Goal: Transaction & Acquisition: Obtain resource

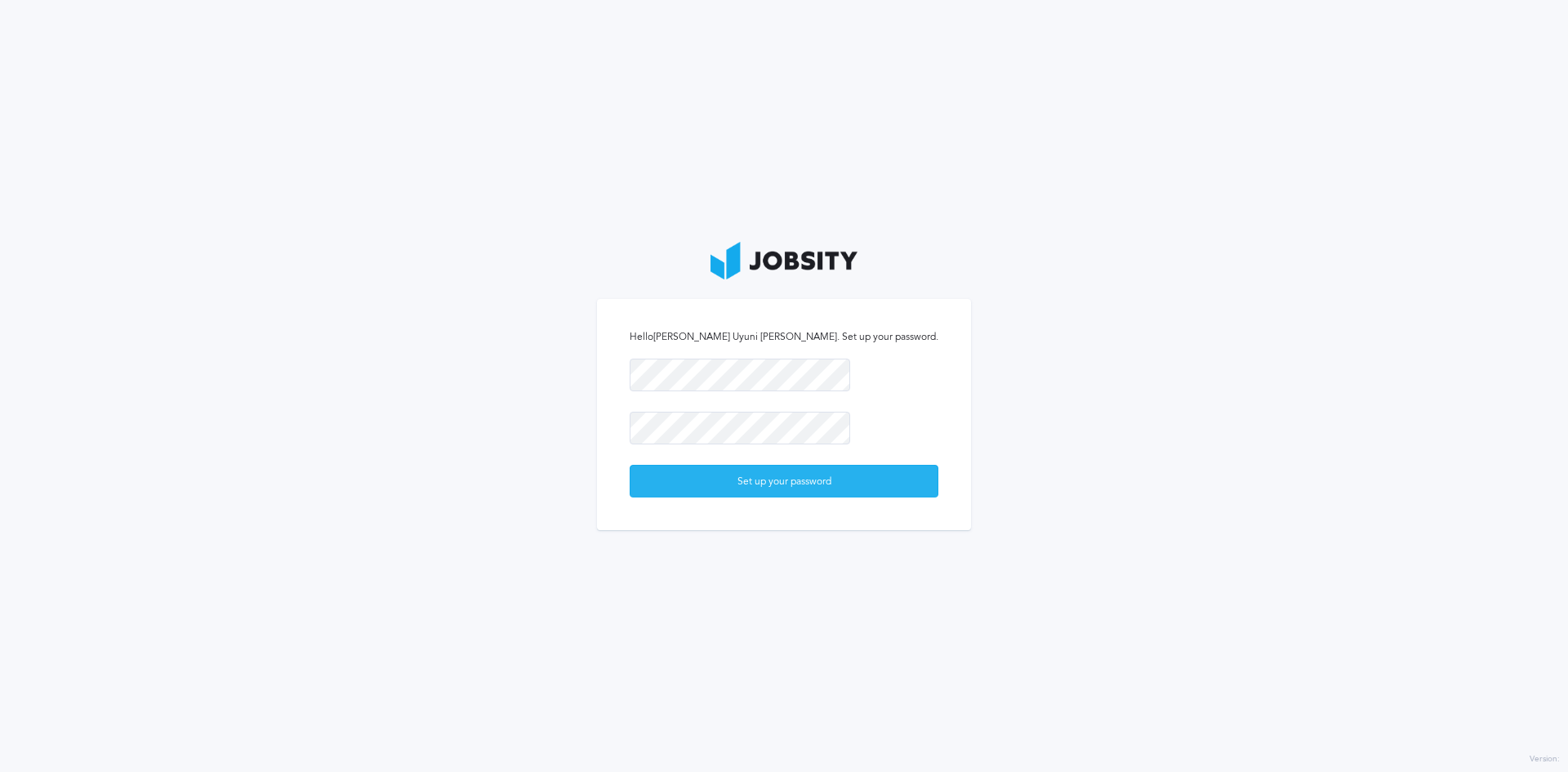
click at [789, 478] on div "Set up your password" at bounding box center [784, 482] width 308 height 33
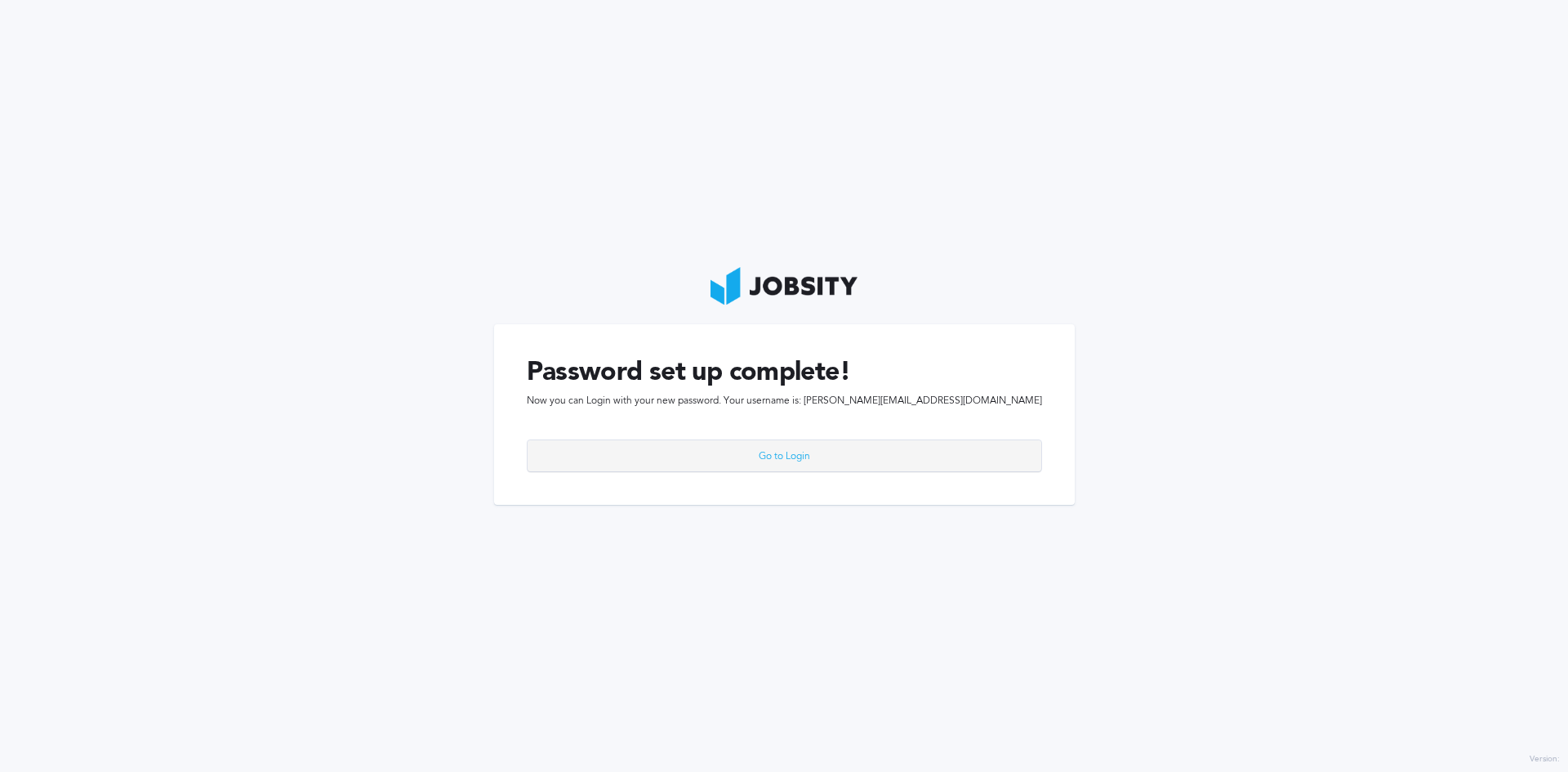
click at [820, 453] on div "Go to Login" at bounding box center [784, 457] width 514 height 33
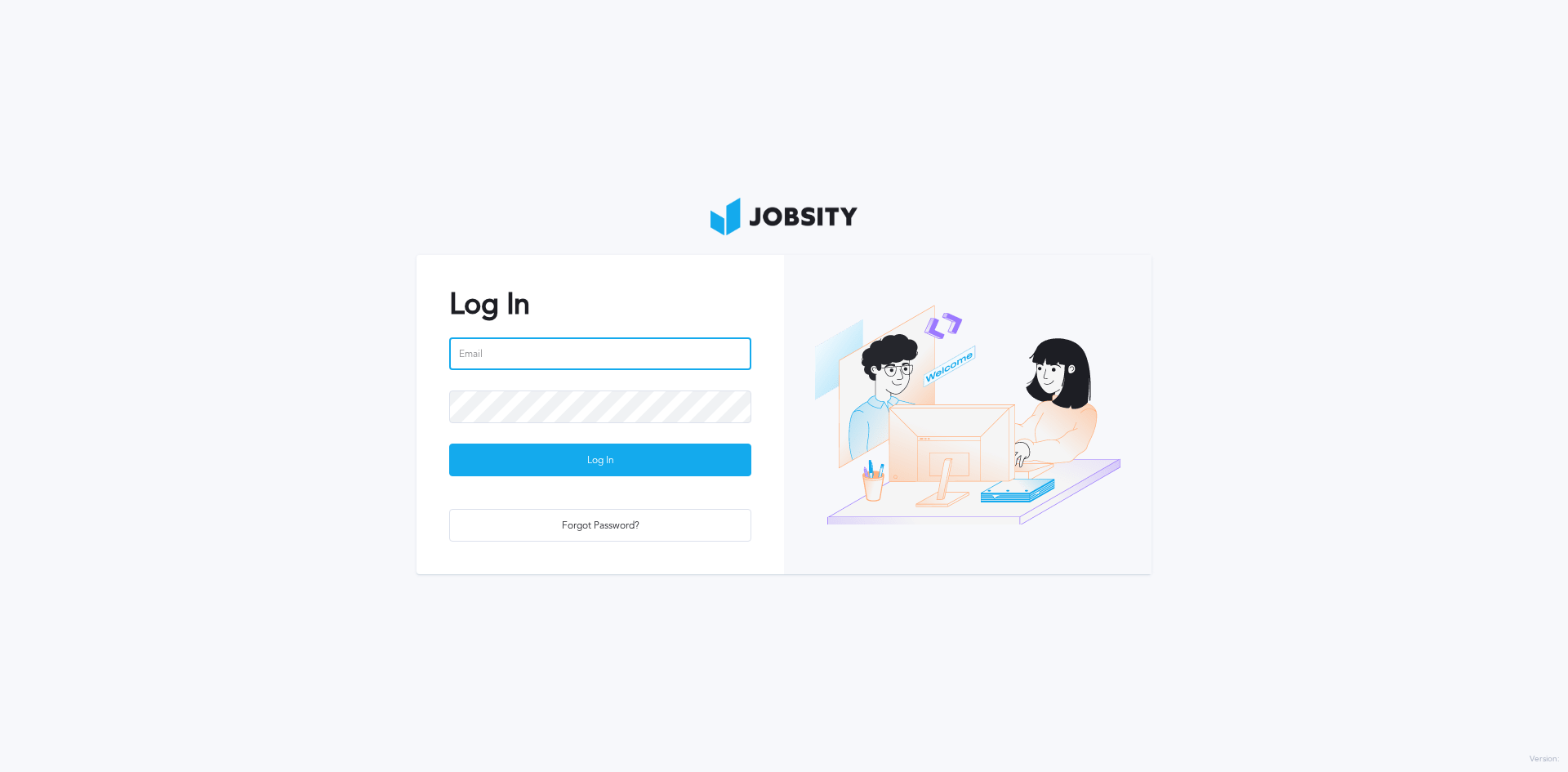
click at [537, 353] on input "email" at bounding box center [601, 353] width 302 height 33
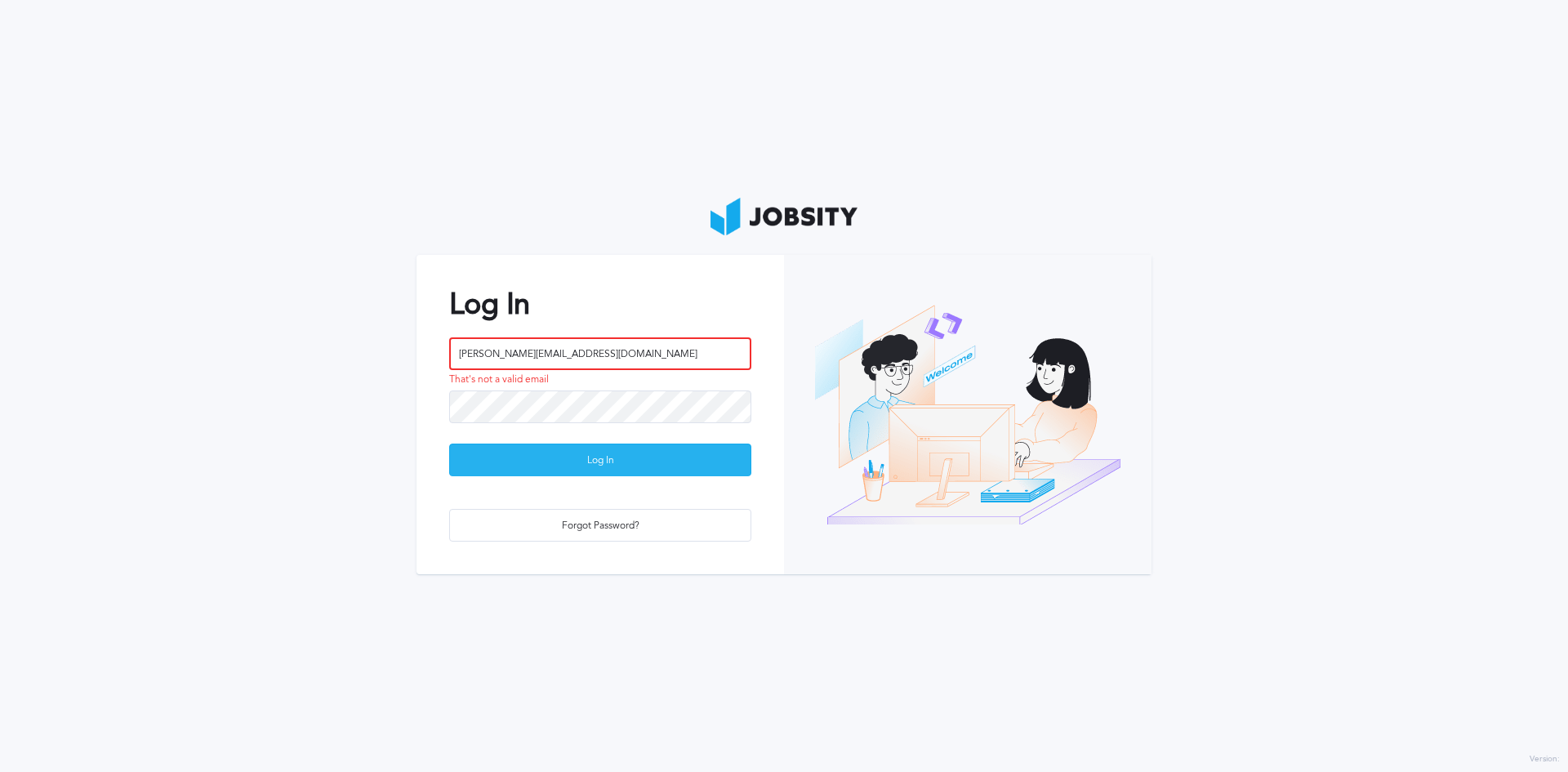
type input "[PERSON_NAME][EMAIL_ADDRESS][DOMAIN_NAME]"
click at [568, 452] on div "Log In" at bounding box center [600, 460] width 300 height 33
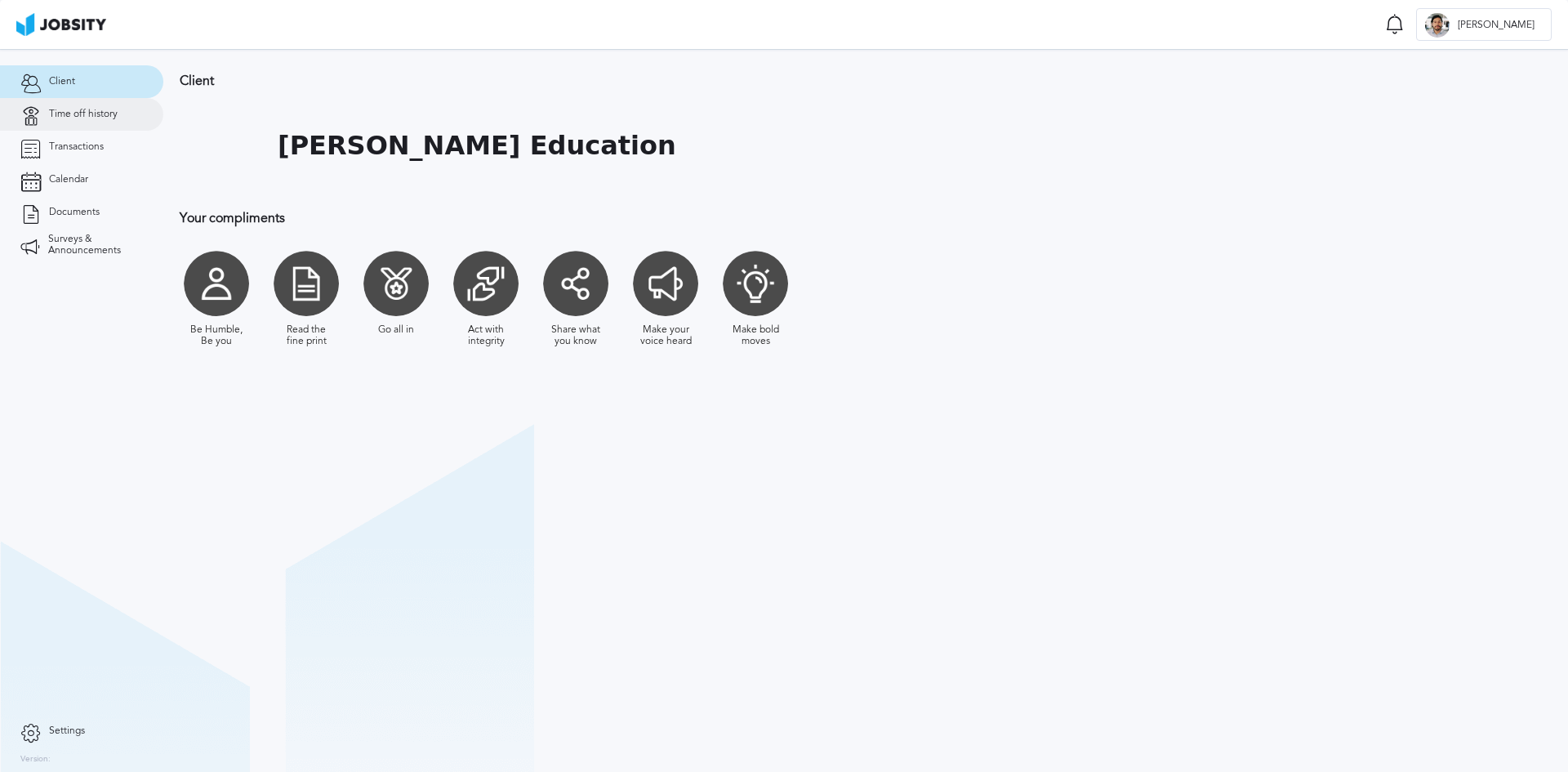
click at [77, 113] on span "Time off history" at bounding box center [83, 114] width 69 height 12
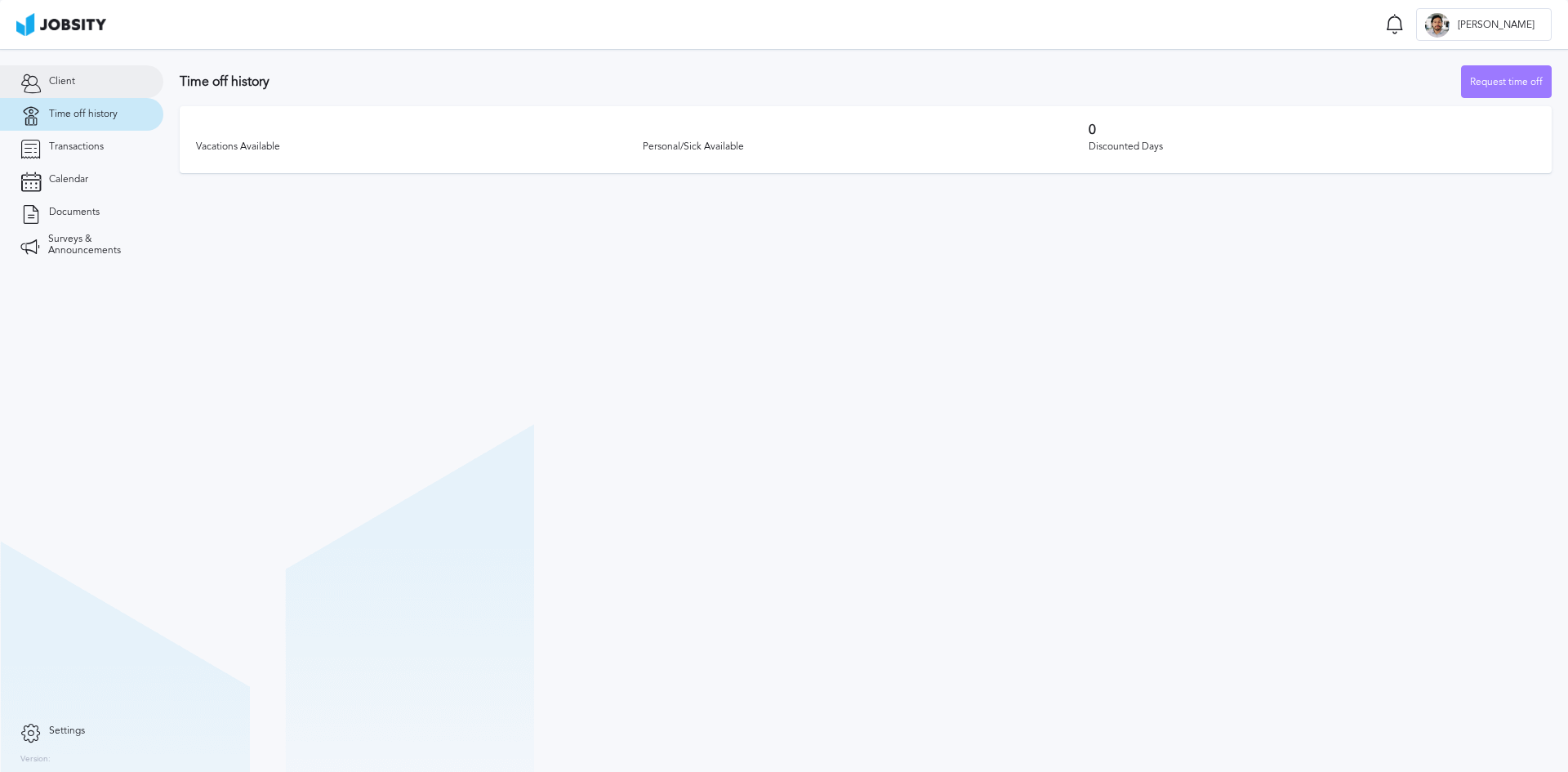
click at [65, 94] on link "Client" at bounding box center [81, 81] width 164 height 33
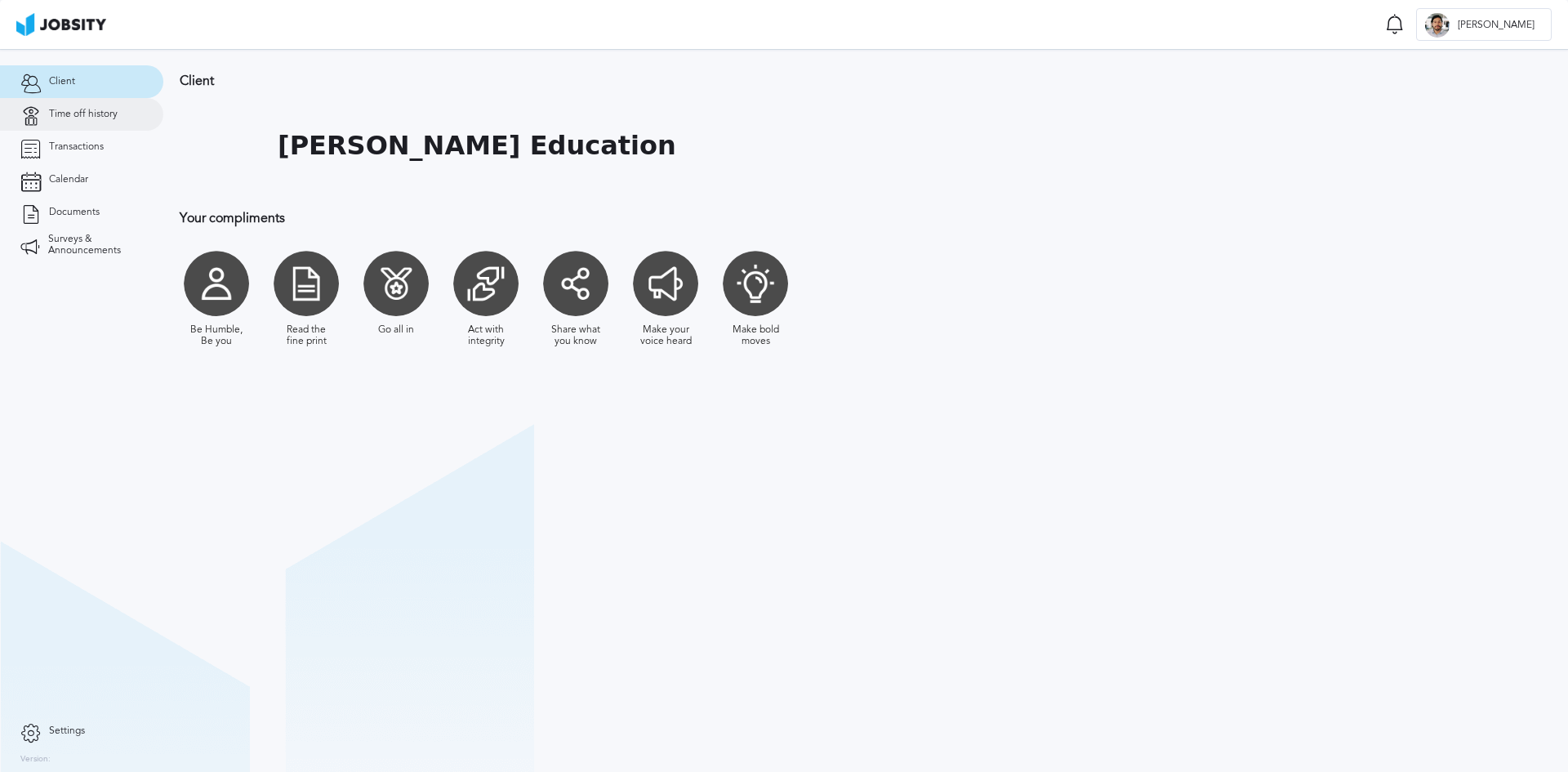
click at [62, 100] on link "Time off history" at bounding box center [81, 114] width 164 height 33
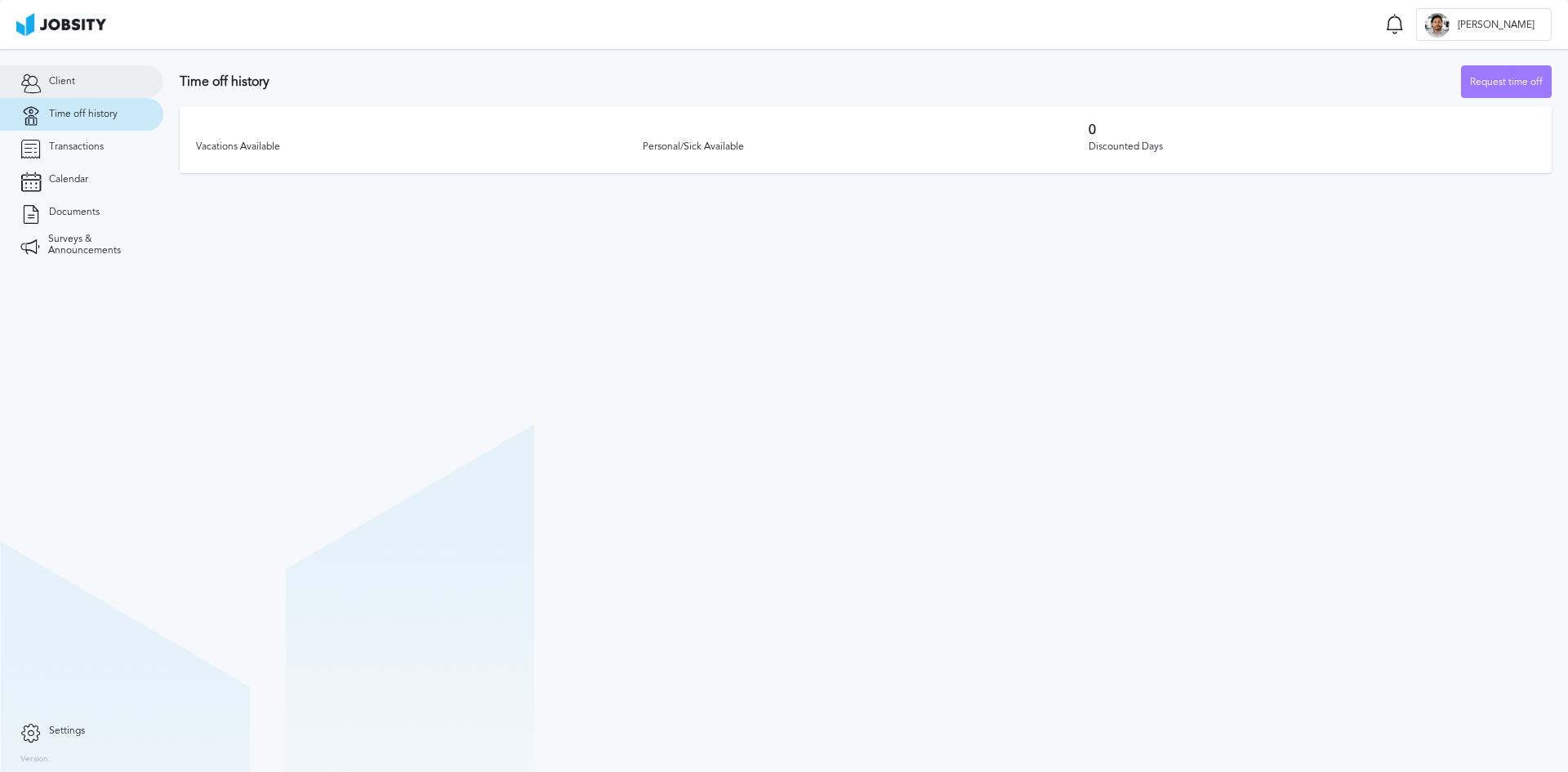
click at [80, 83] on link "Client" at bounding box center [81, 81] width 164 height 33
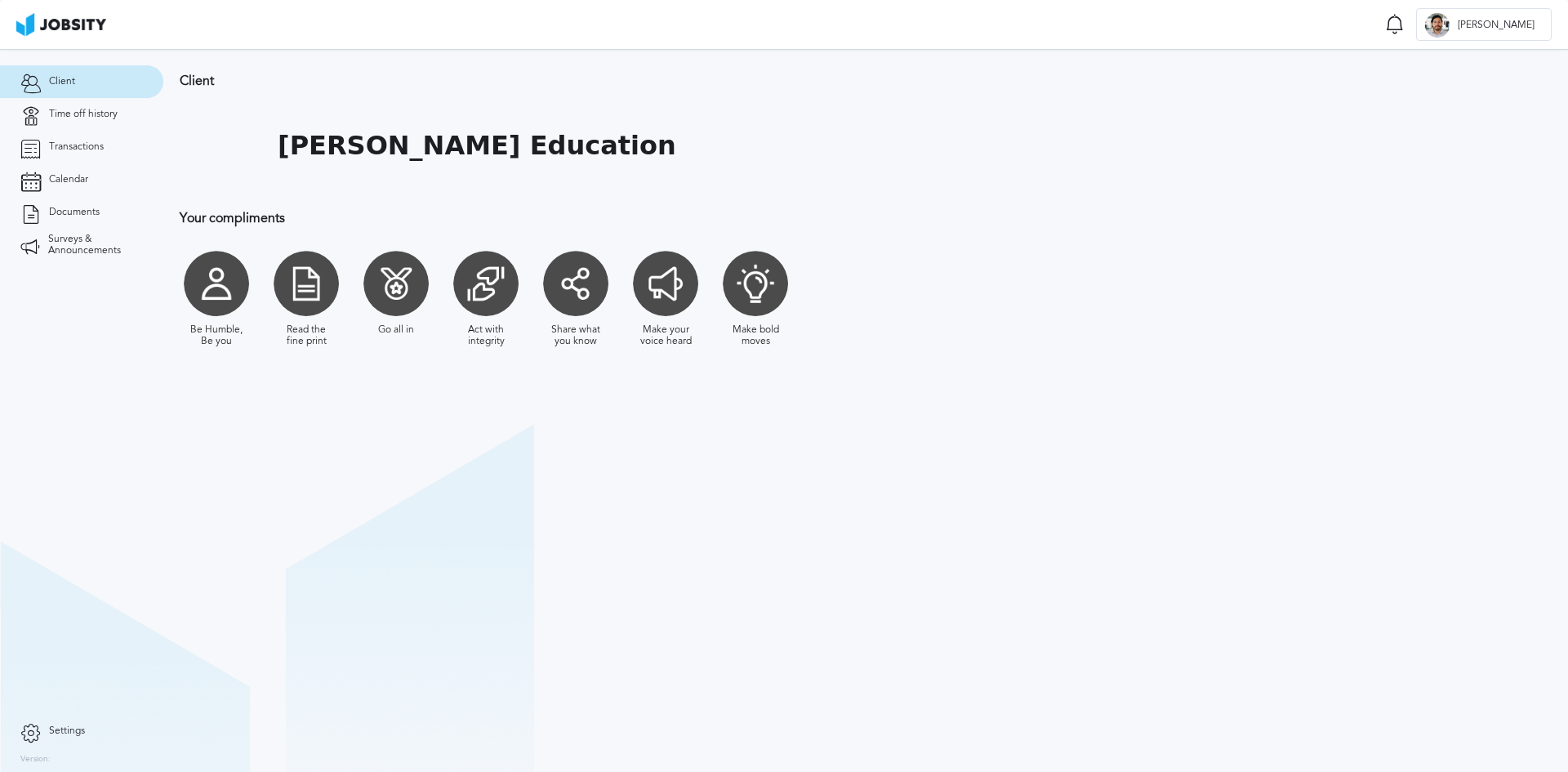
click at [333, 469] on section "Client [PERSON_NAME] Education Your compliments Be Humble, Be you Read the fine…" at bounding box center [866, 410] width 1405 height 723
click at [85, 109] on span "Time off history" at bounding box center [83, 114] width 69 height 12
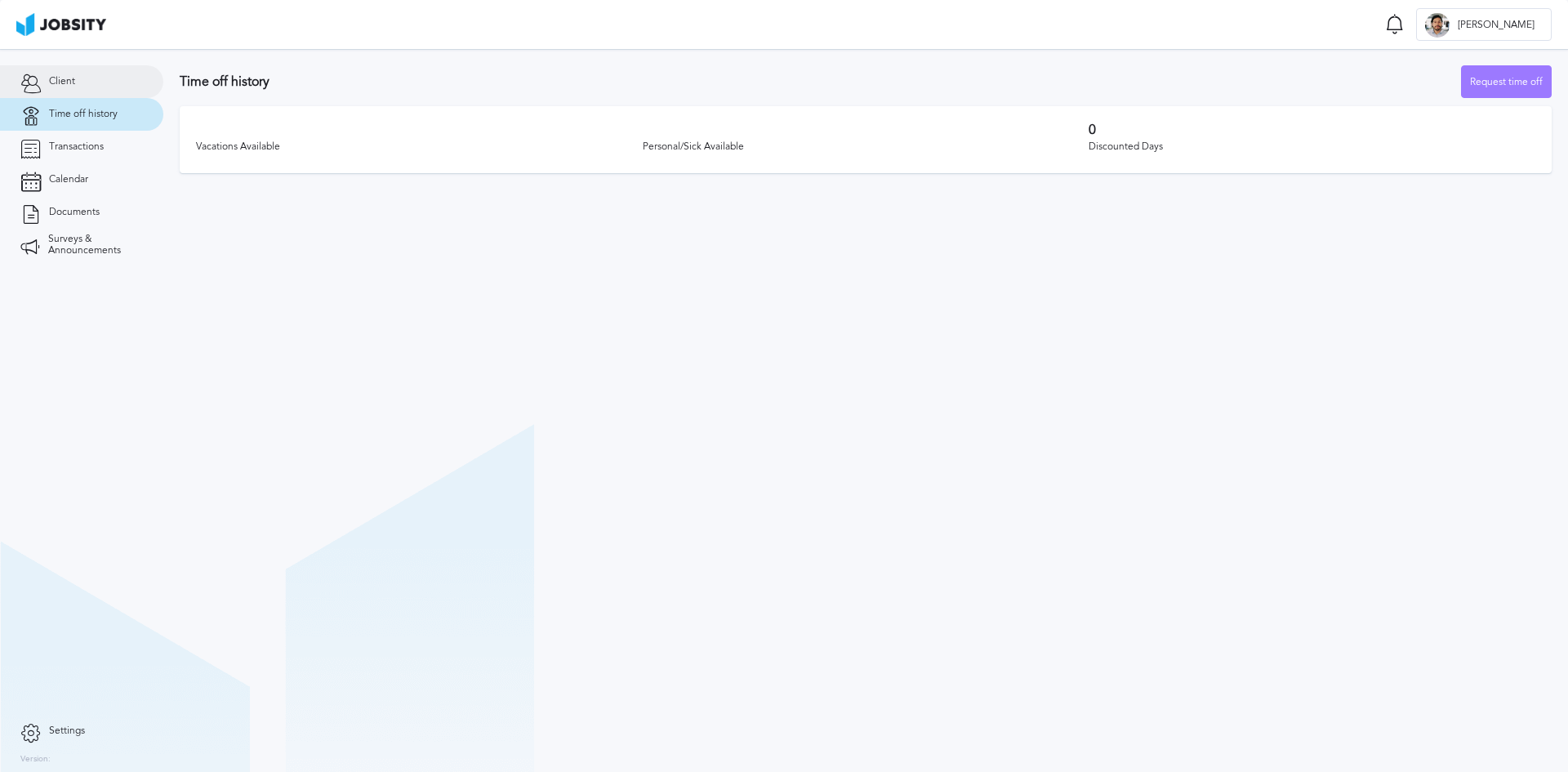
click at [80, 87] on link "Client" at bounding box center [81, 81] width 164 height 33
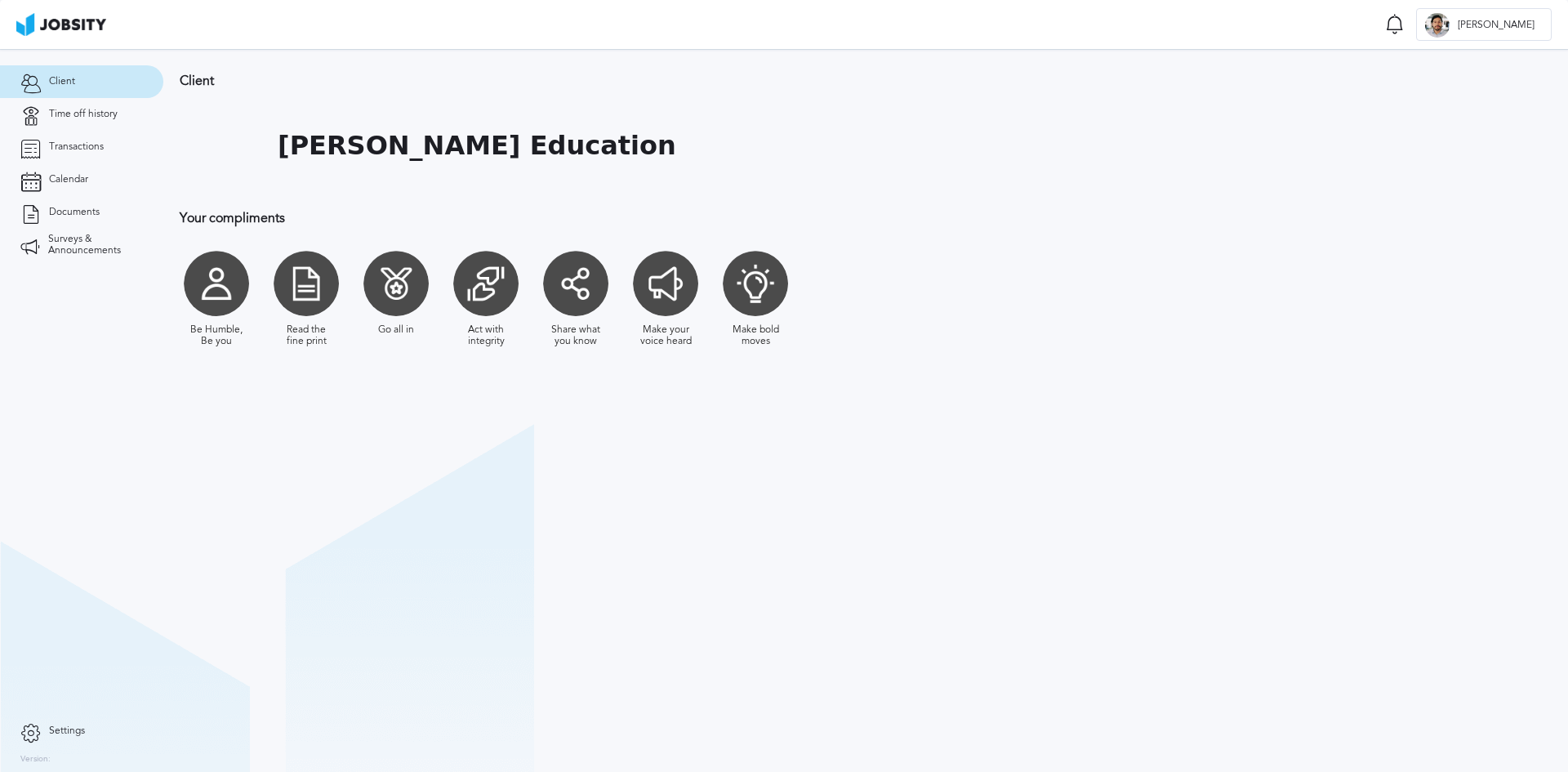
click at [219, 280] on div at bounding box center [216, 283] width 65 height 65
click at [321, 299] on div at bounding box center [306, 283] width 65 height 65
click at [411, 299] on div at bounding box center [396, 283] width 65 height 65
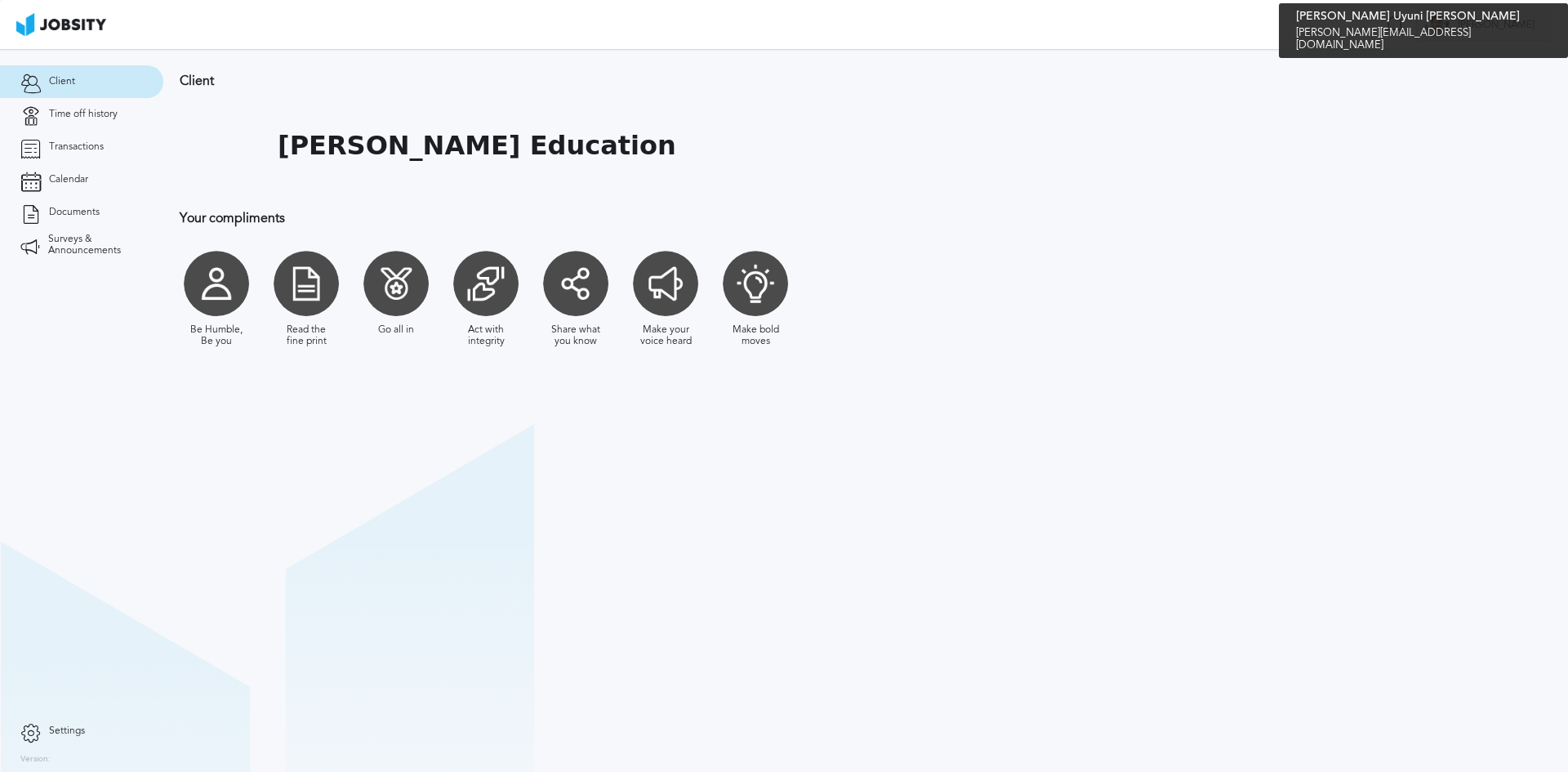
click at [1509, 17] on div "[PERSON_NAME]" at bounding box center [1484, 25] width 134 height 33
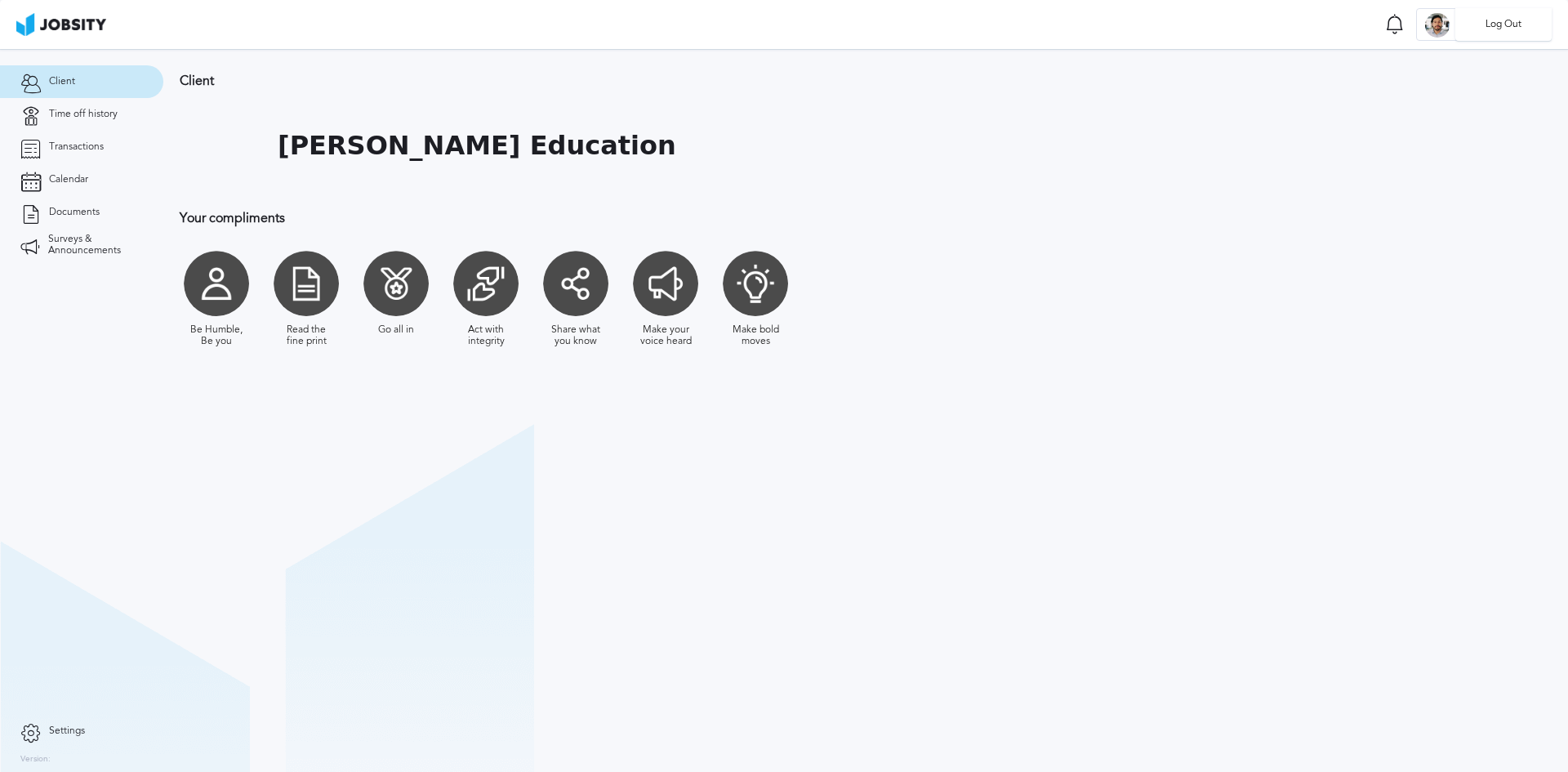
click at [1343, 84] on div "Log Out" at bounding box center [784, 386] width 1568 height 772
click at [109, 112] on span "Time off history" at bounding box center [83, 114] width 69 height 12
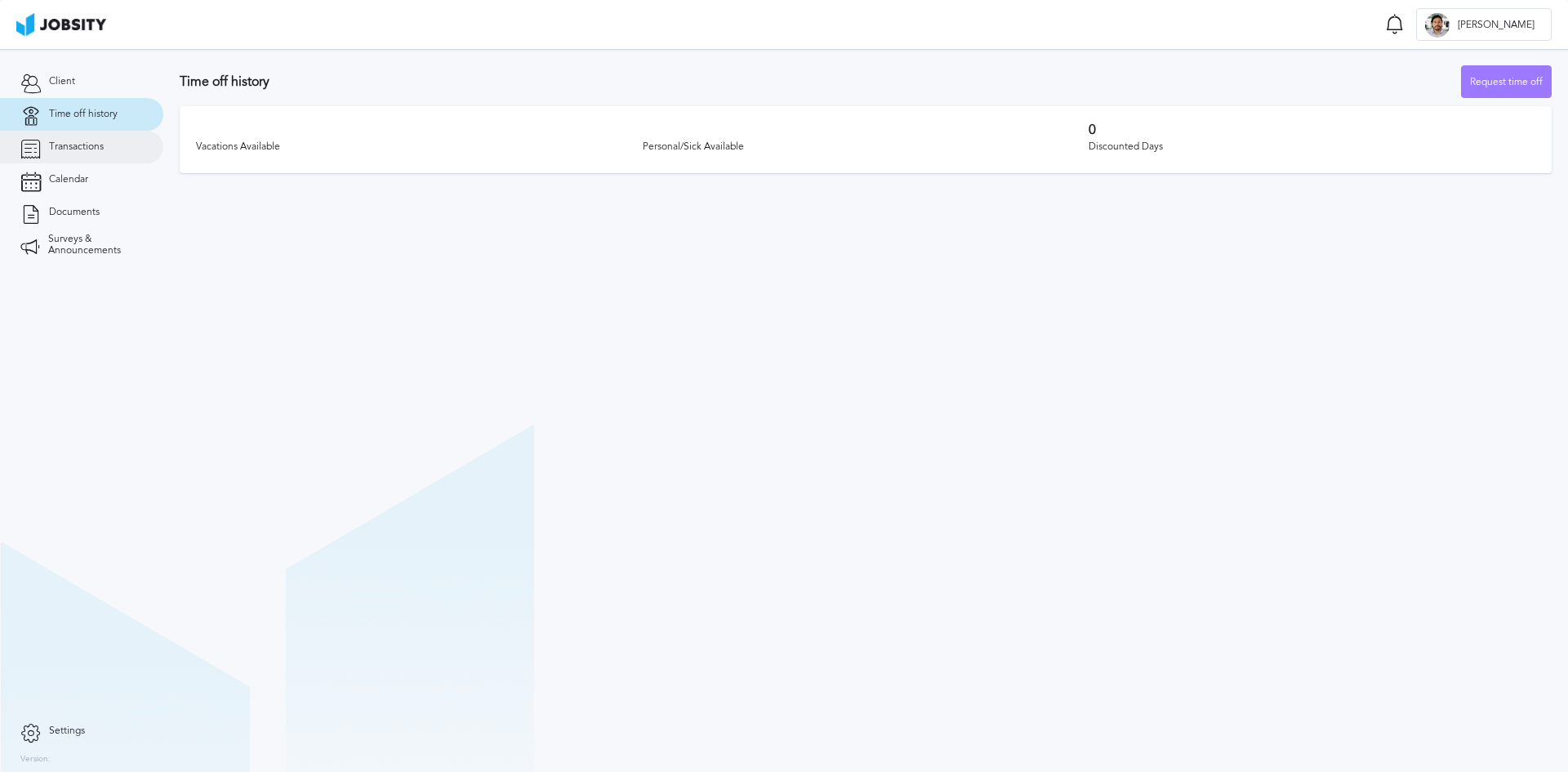
click at [77, 146] on span "Transactions" at bounding box center [76, 147] width 55 height 12
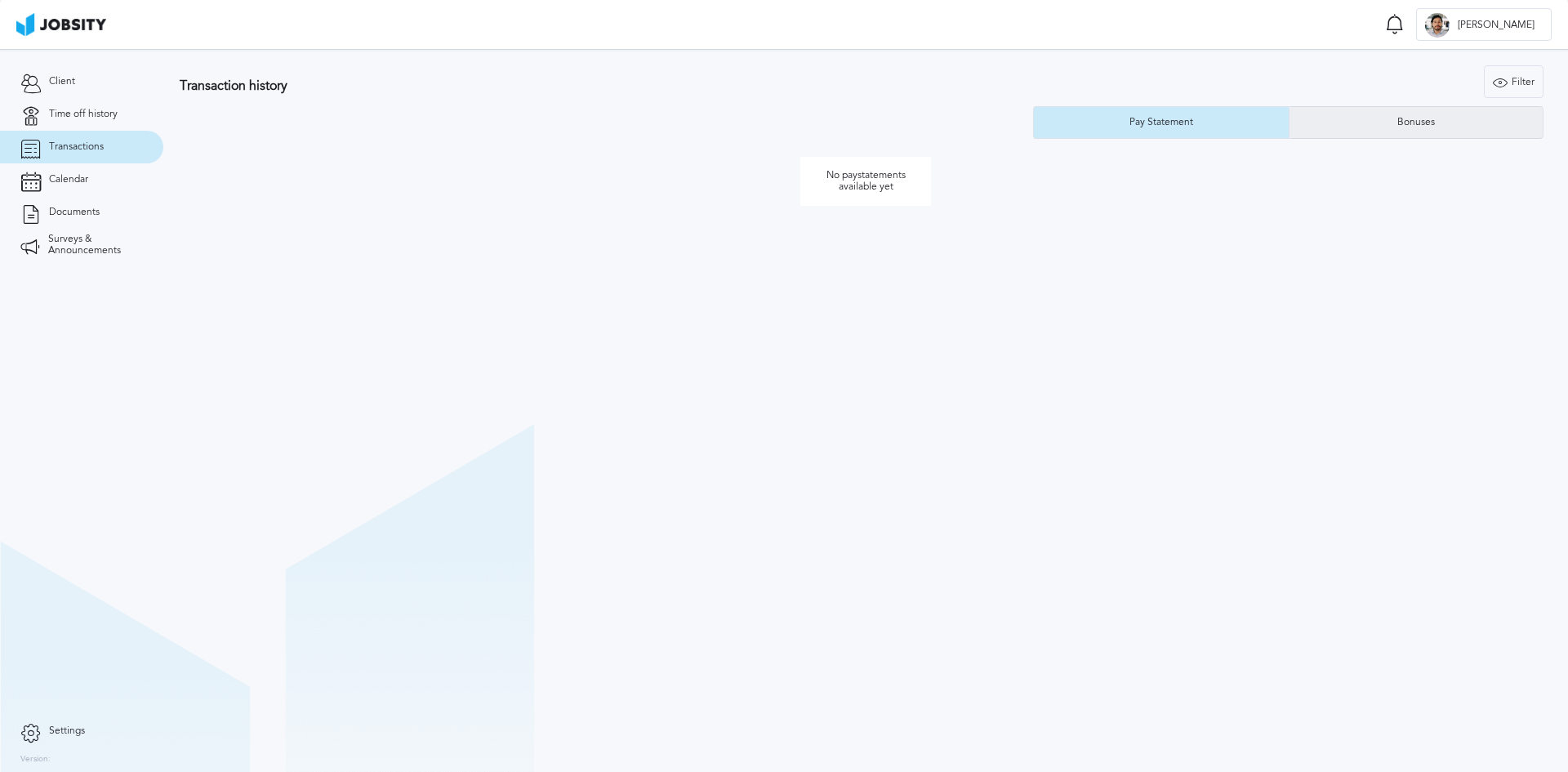
click at [1393, 138] on div "Bonuses" at bounding box center [1417, 122] width 254 height 33
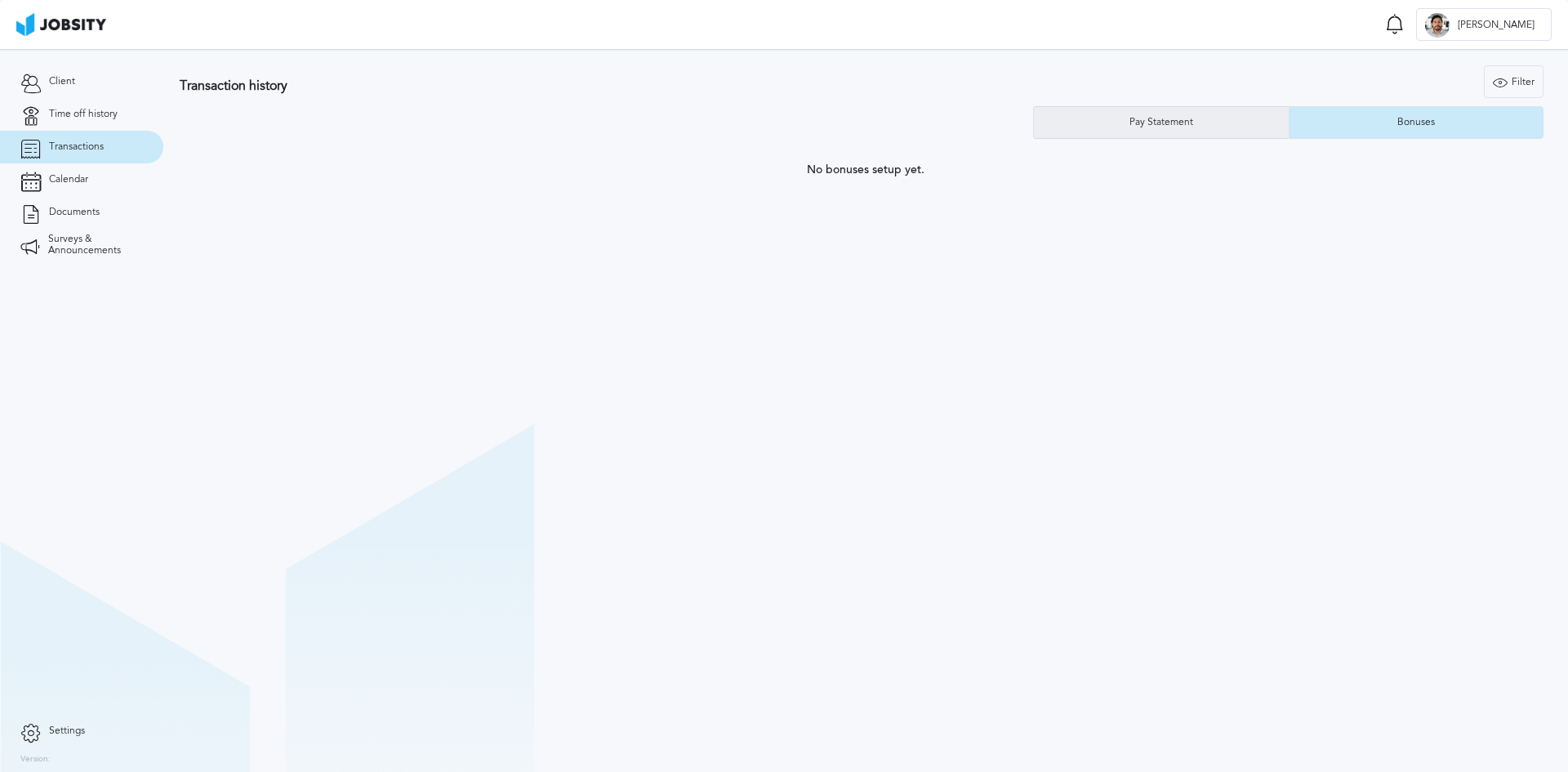
click at [1196, 125] on div "Pay Statement" at bounding box center [1162, 122] width 80 height 12
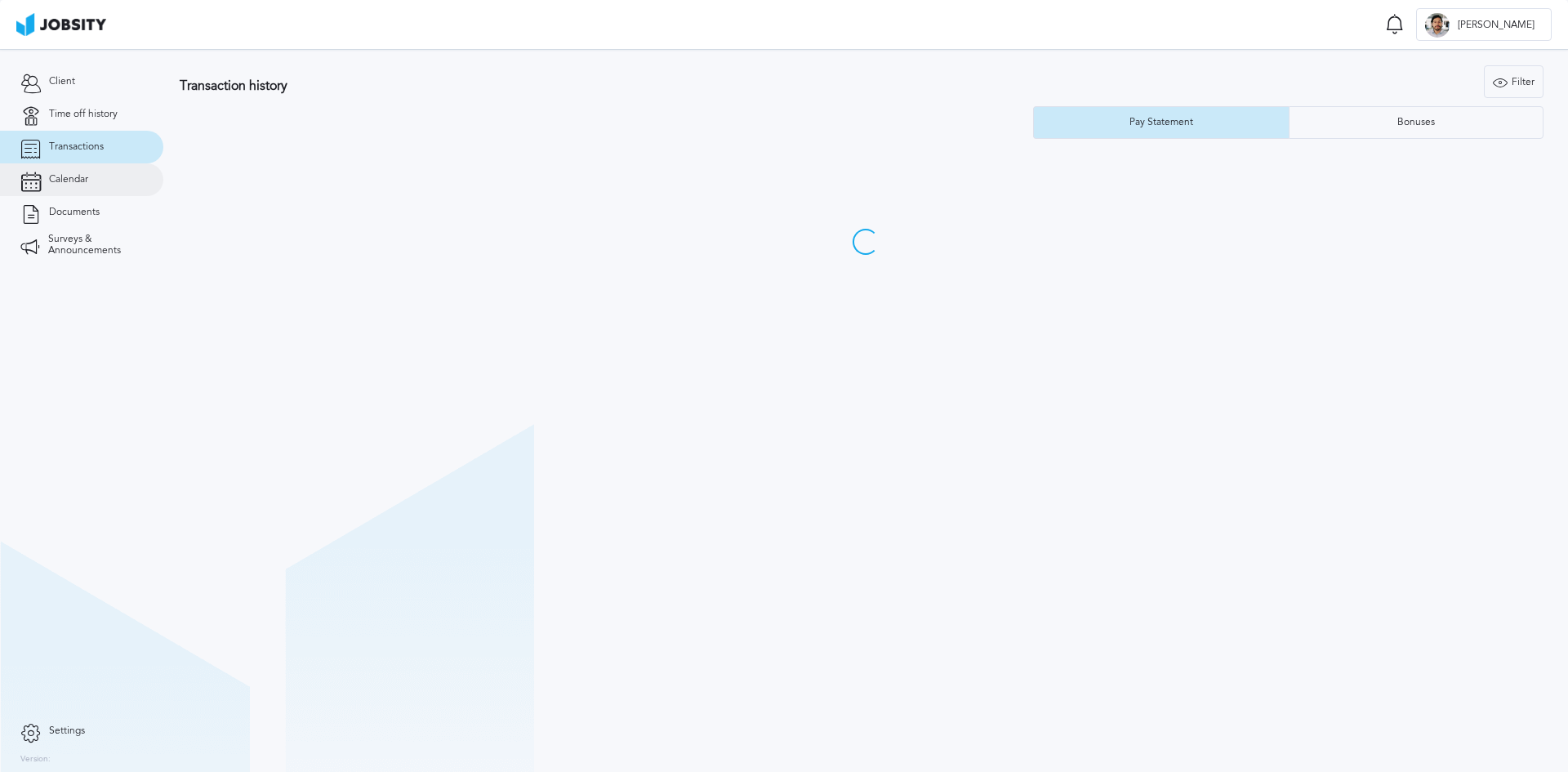
click at [38, 183] on icon at bounding box center [30, 180] width 21 height 14
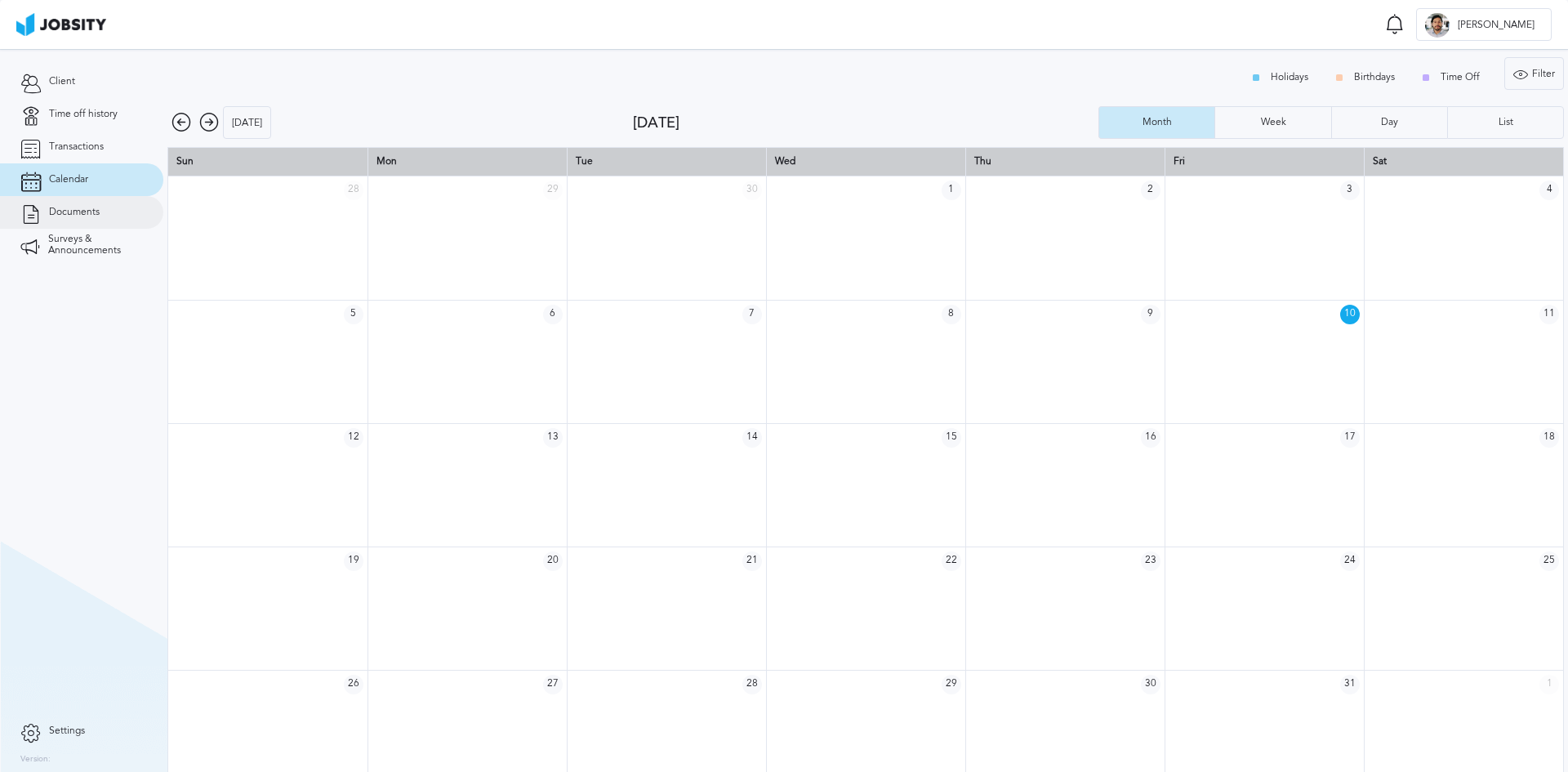
click at [85, 217] on span "Documents" at bounding box center [74, 212] width 51 height 12
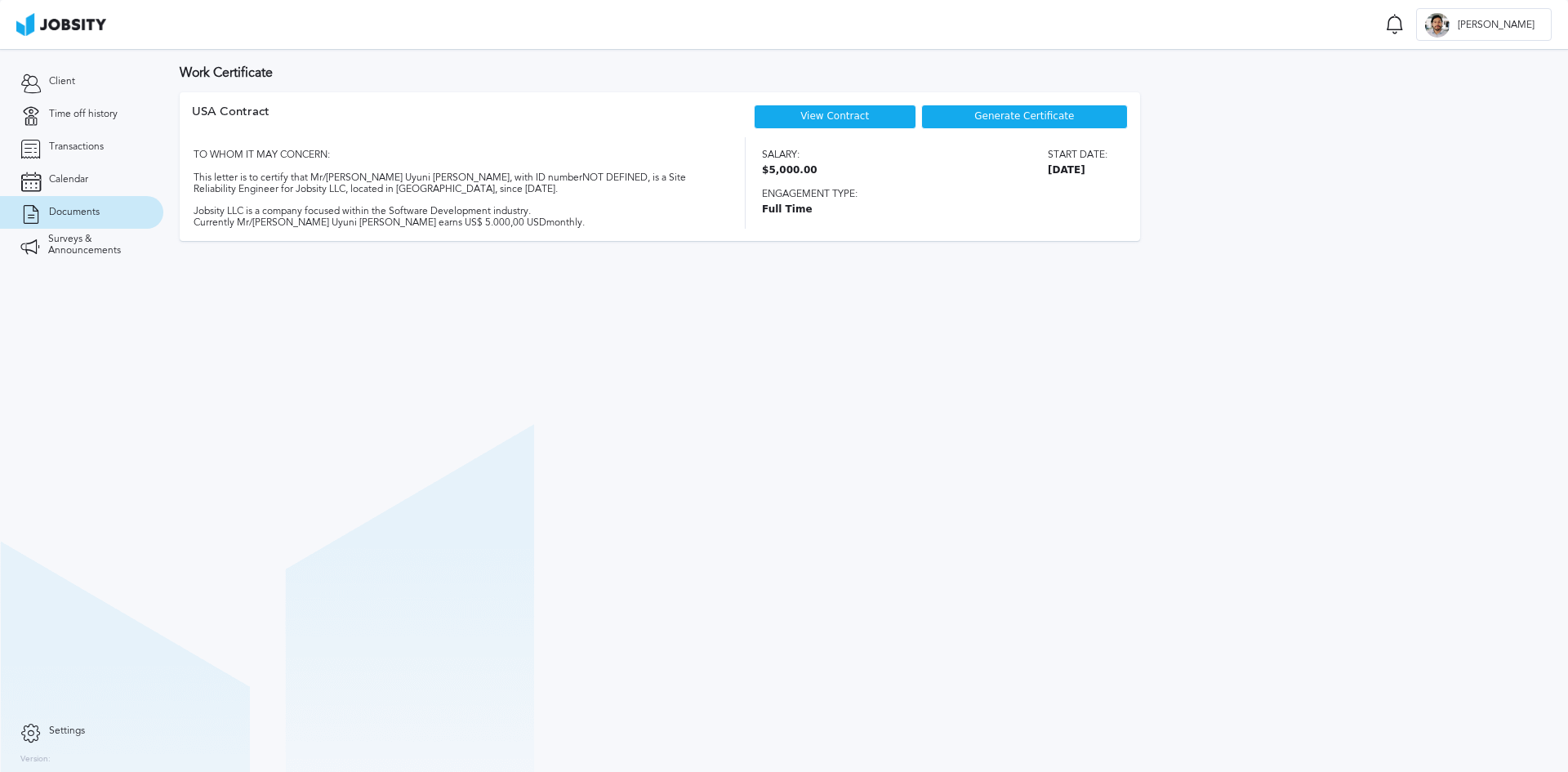
click at [831, 118] on link "View Contract" at bounding box center [834, 115] width 69 height 12
click at [975, 122] on div "Generate Certificate" at bounding box center [1024, 116] width 207 height 24
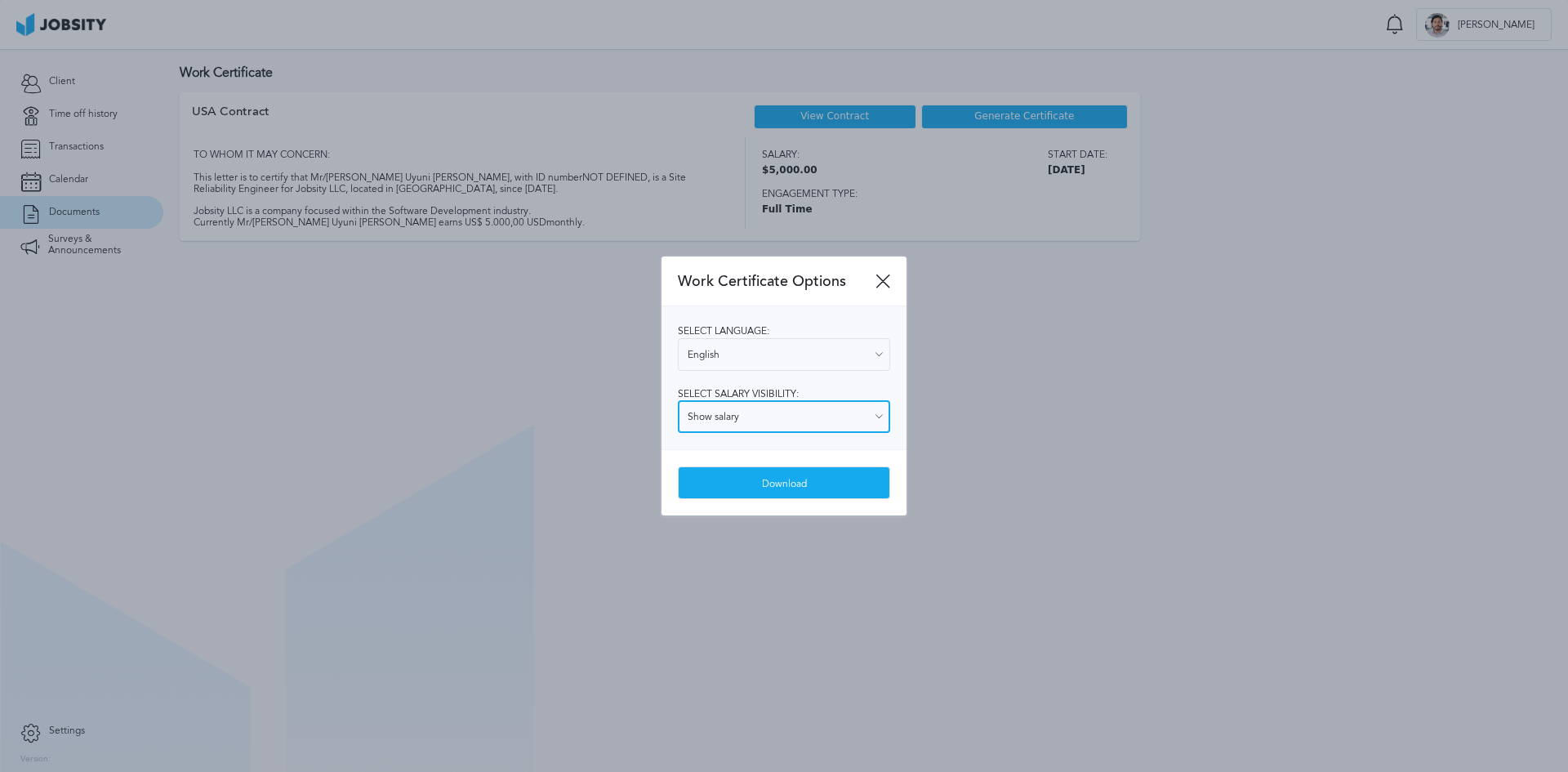
click at [822, 412] on input "Show salary" at bounding box center [784, 416] width 213 height 33
click at [747, 446] on div "Select language: English English Spanish Select salary visibility: Show salary …" at bounding box center [784, 378] width 245 height 143
click at [805, 476] on div "Download" at bounding box center [784, 483] width 211 height 33
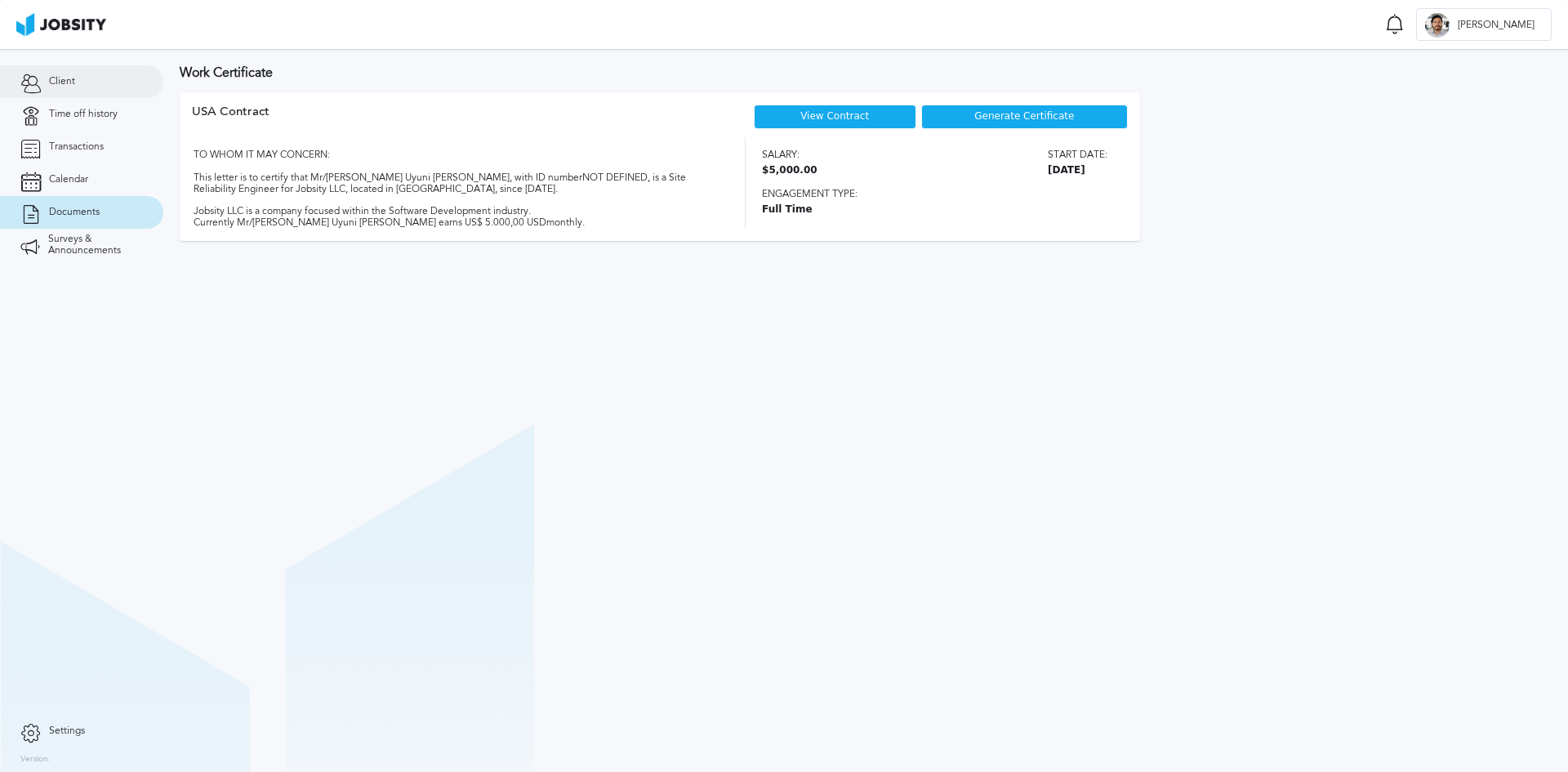
click at [72, 96] on link "Client" at bounding box center [81, 81] width 164 height 33
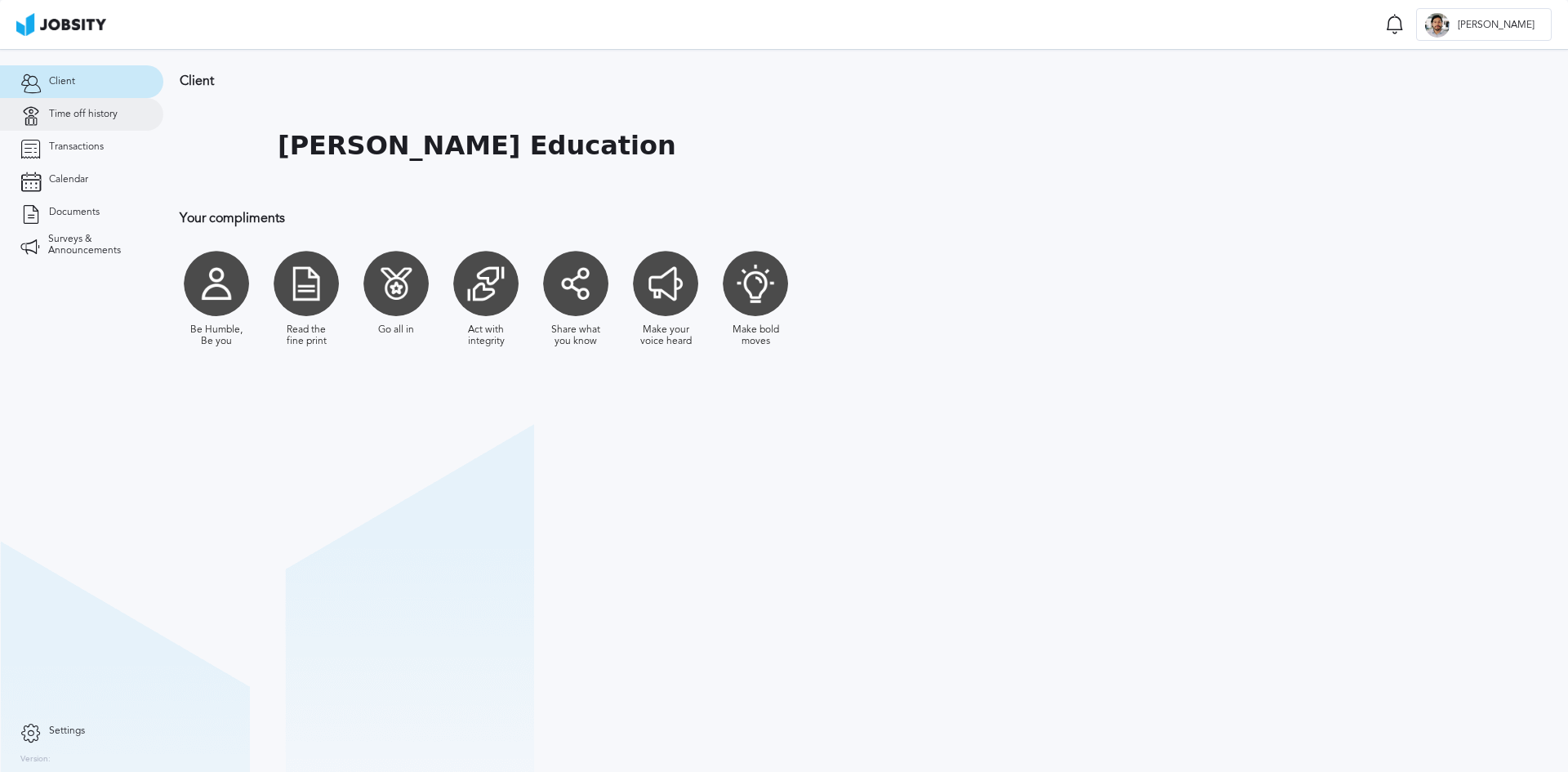
click at [104, 129] on link "Time off history" at bounding box center [81, 114] width 164 height 33
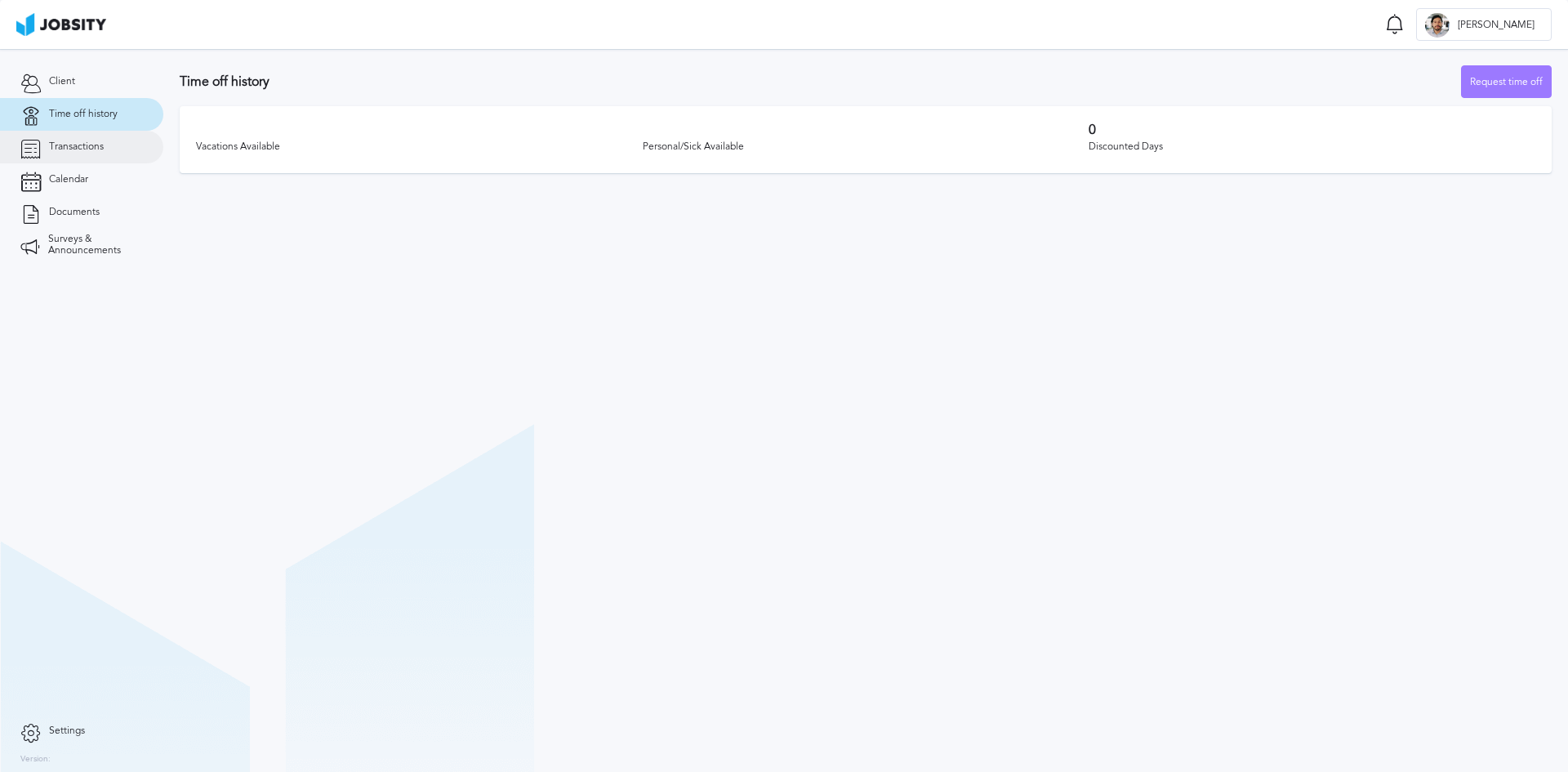
click at [83, 157] on link "Transactions" at bounding box center [81, 147] width 164 height 33
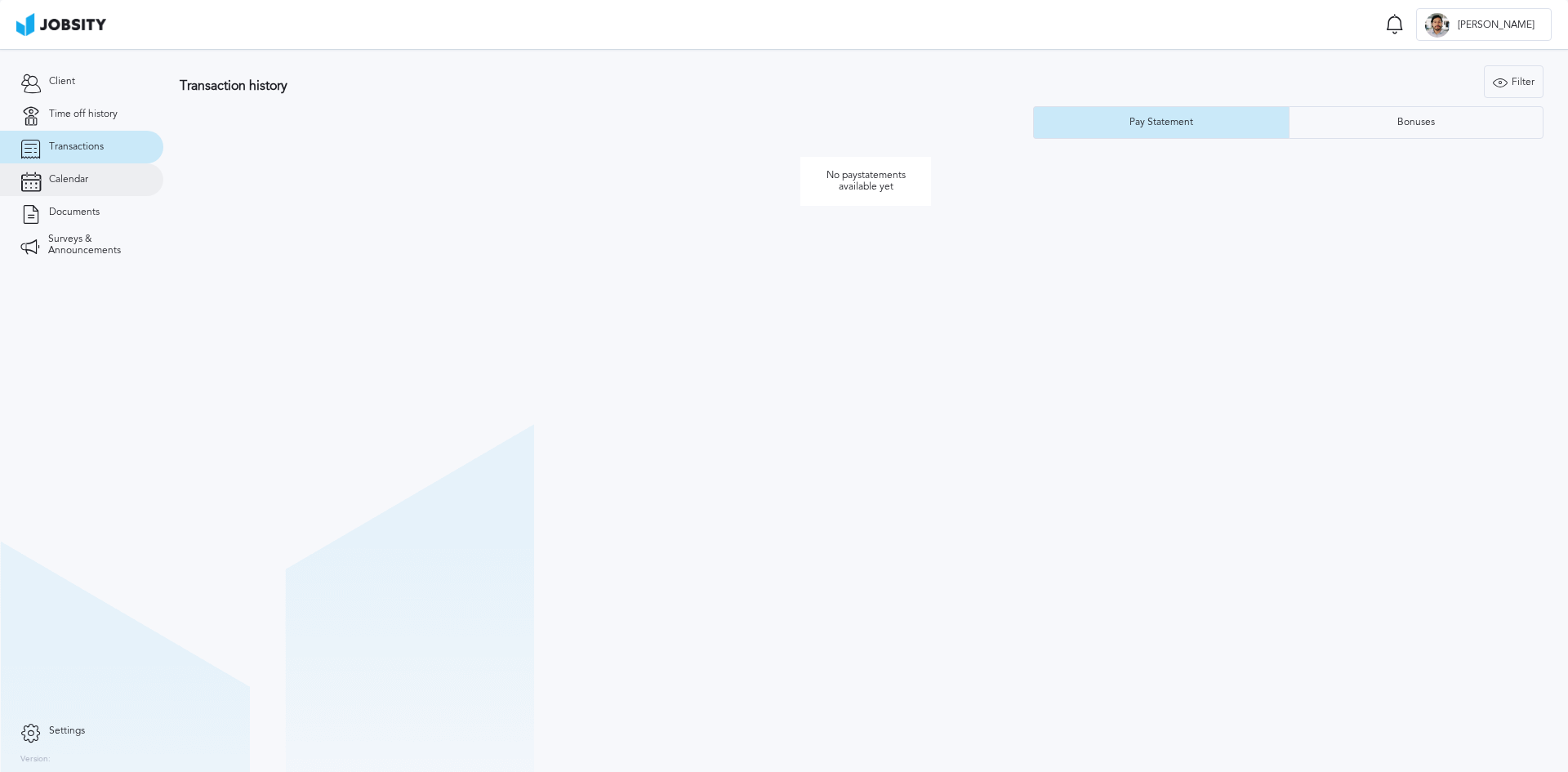
click at [72, 182] on span "Calendar" at bounding box center [69, 180] width 39 height 12
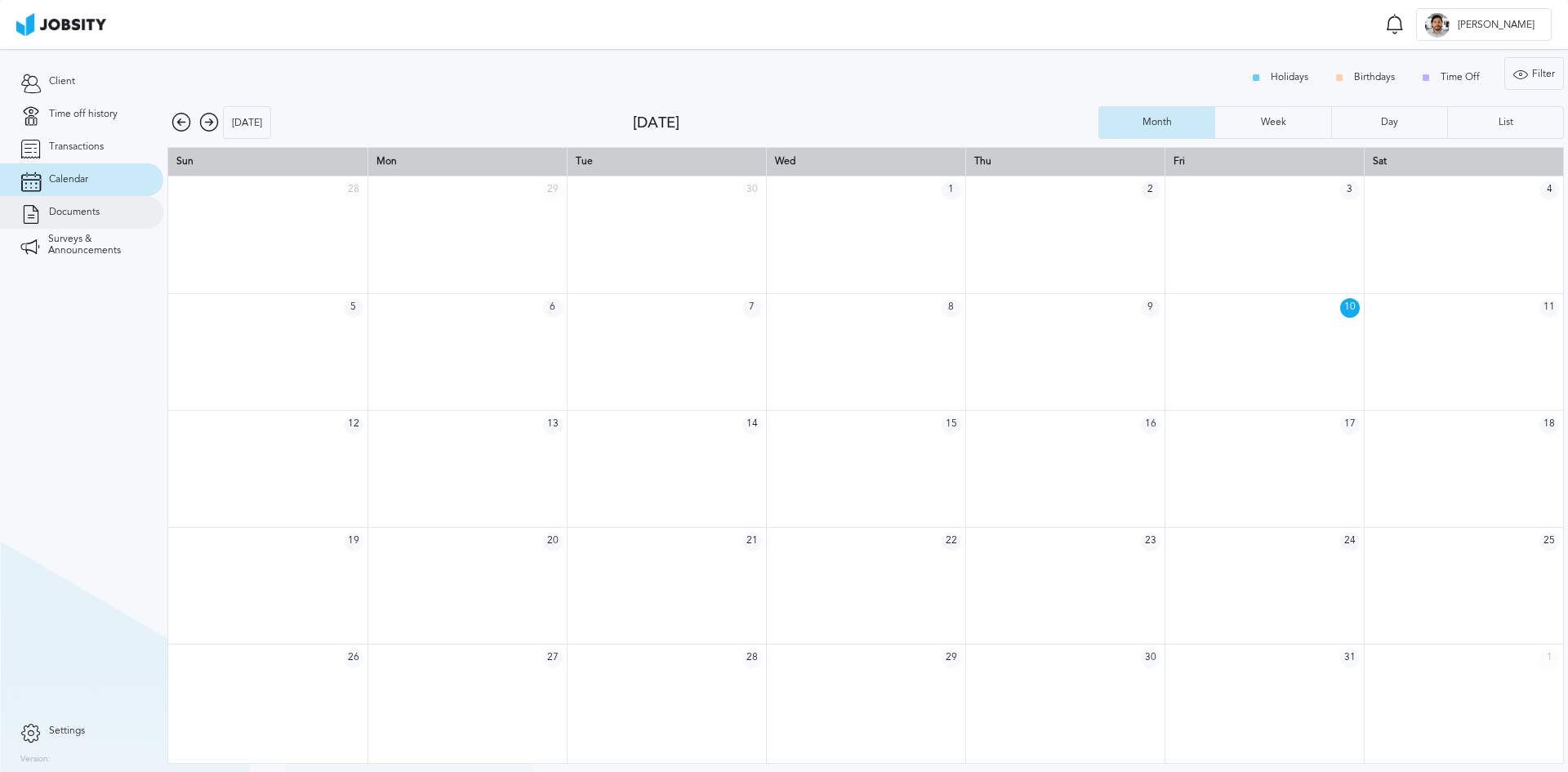
click at [76, 197] on link "Documents" at bounding box center [81, 212] width 164 height 33
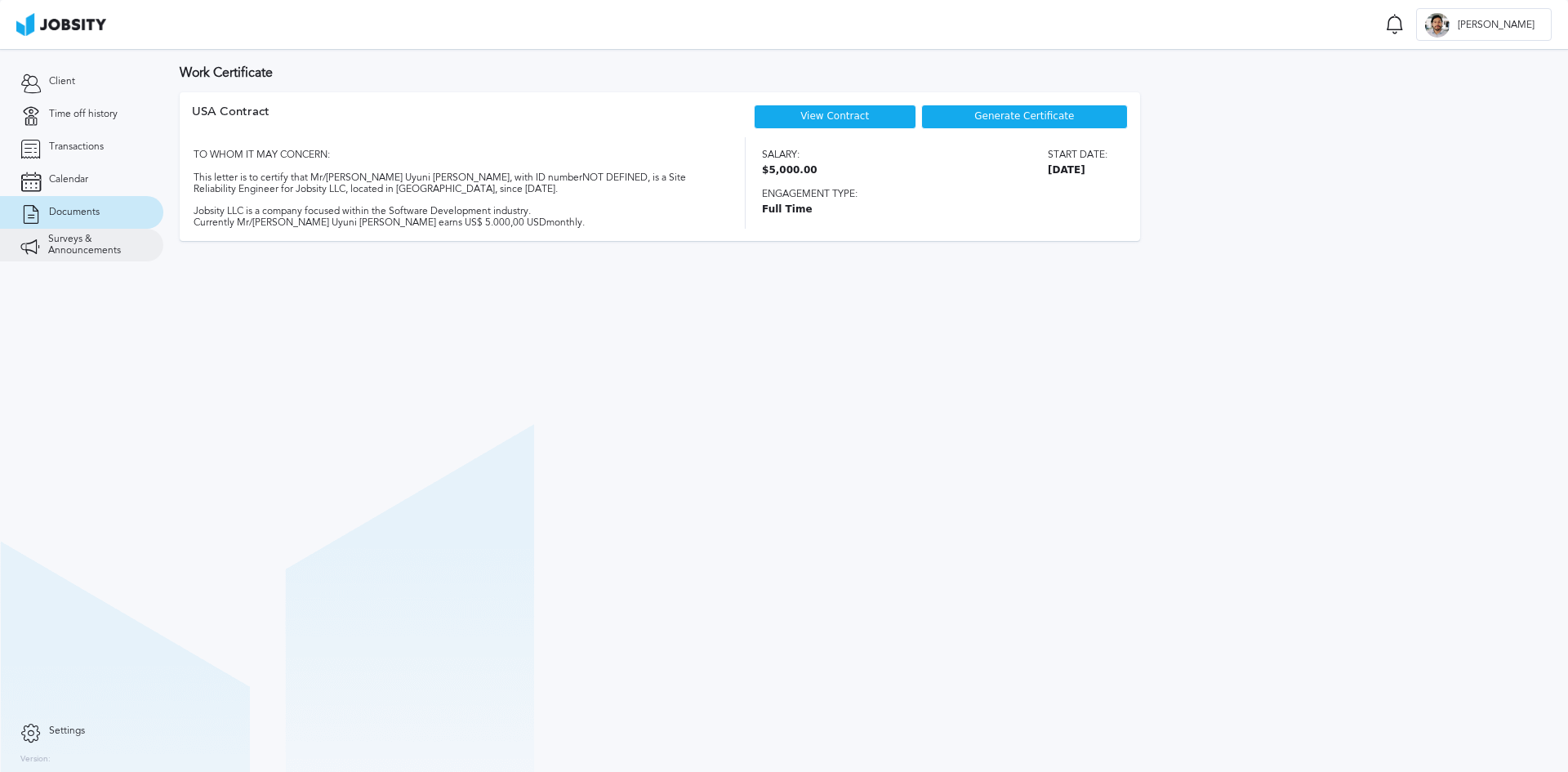
click at [80, 241] on span "Surveys & Announcements" at bounding box center [96, 245] width 95 height 23
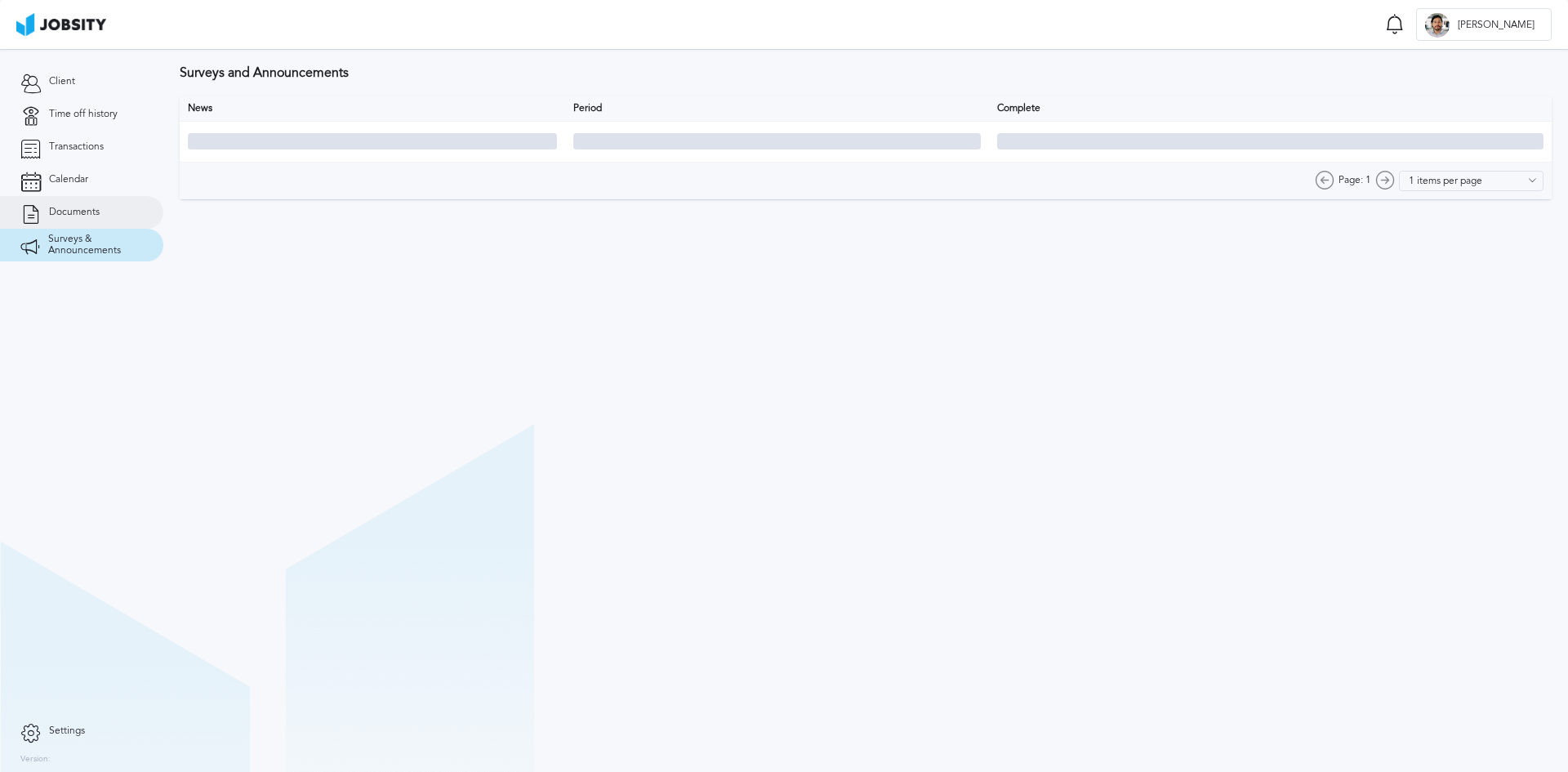
type input "10 items per page"
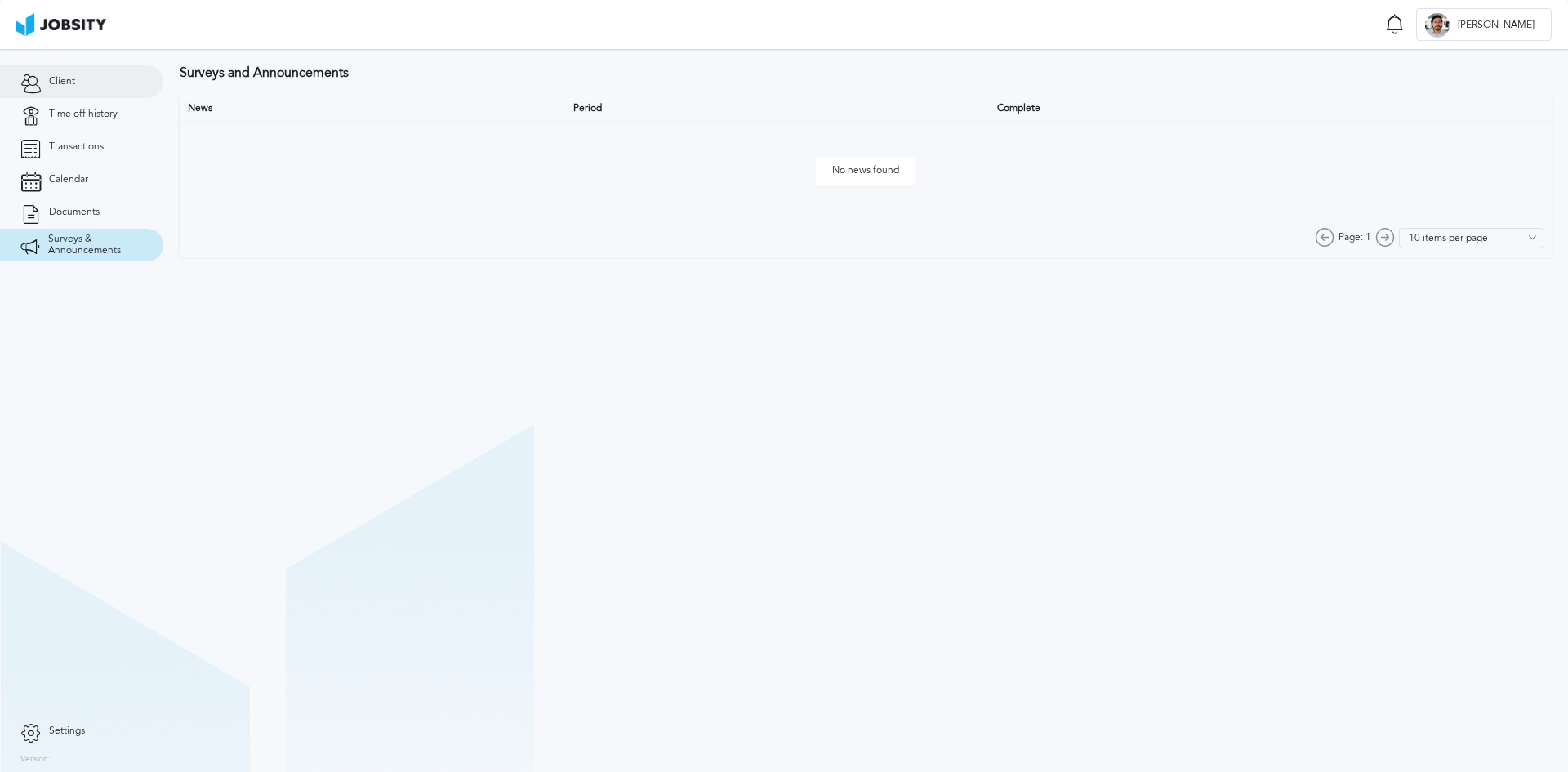
click at [63, 88] on link "Client" at bounding box center [81, 81] width 164 height 33
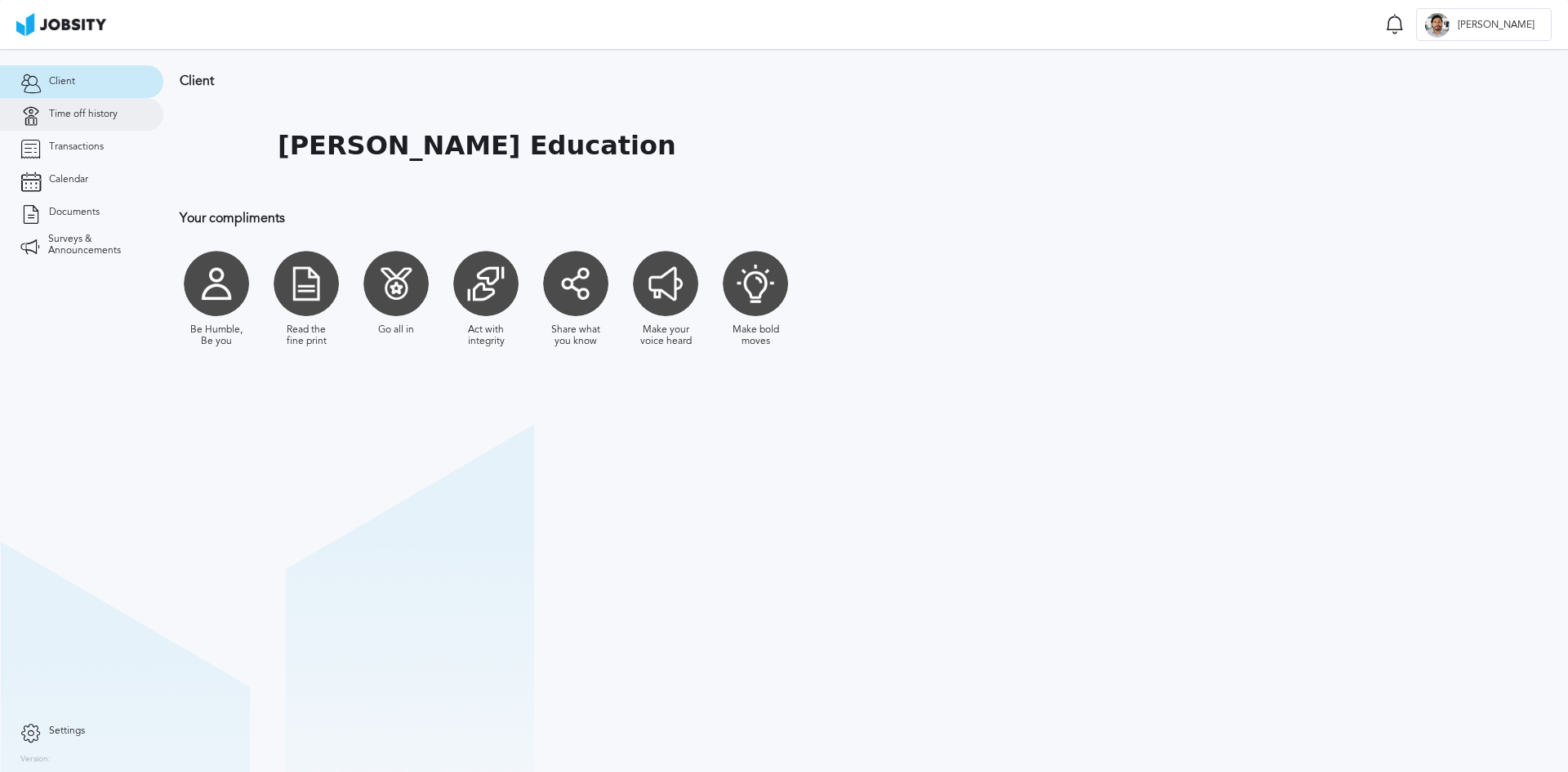
click at [66, 113] on span "Time off history" at bounding box center [83, 114] width 69 height 12
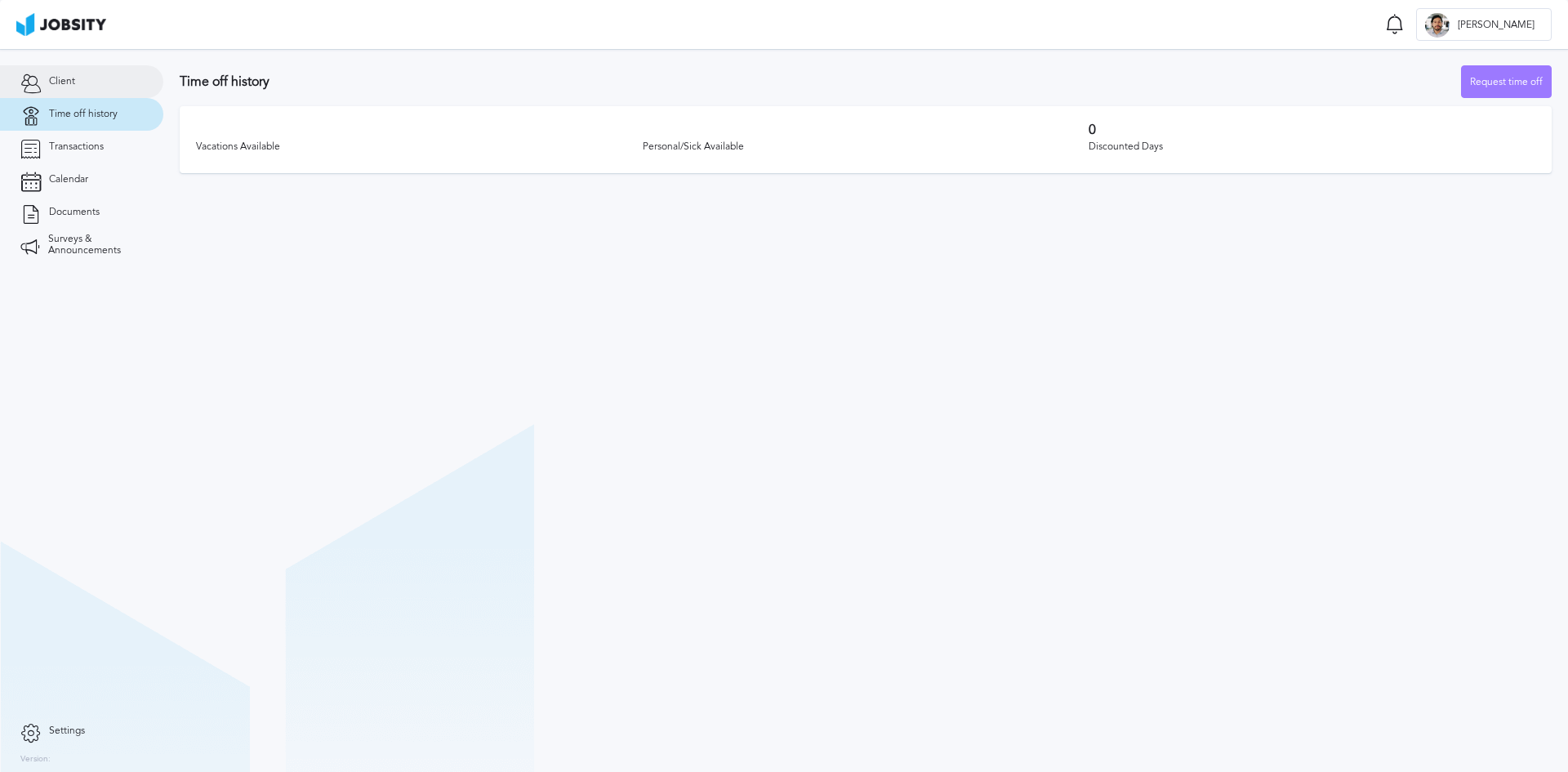
click at [66, 88] on link "Client" at bounding box center [81, 81] width 164 height 33
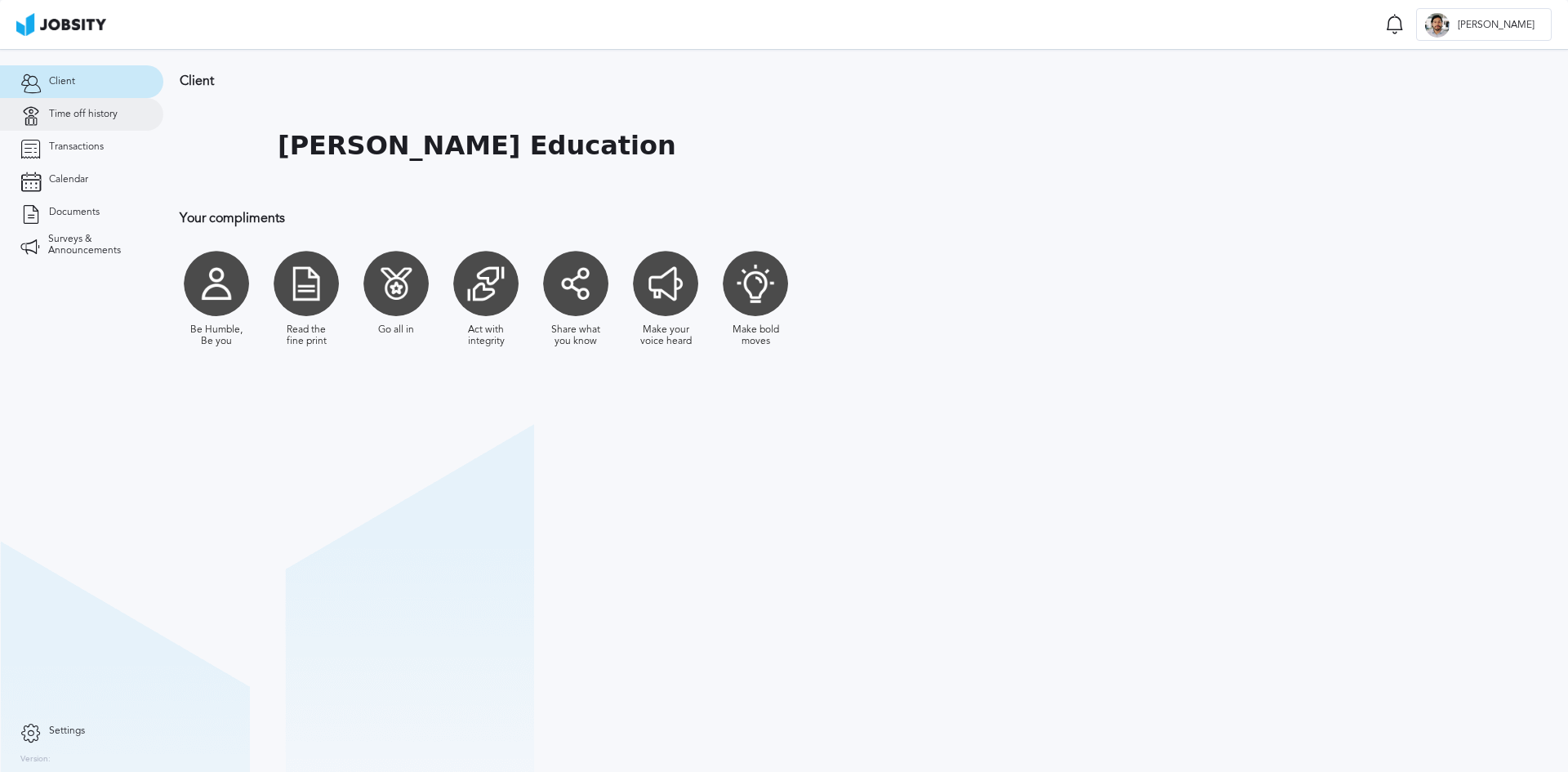
click at [88, 116] on span "Time off history" at bounding box center [83, 114] width 69 height 12
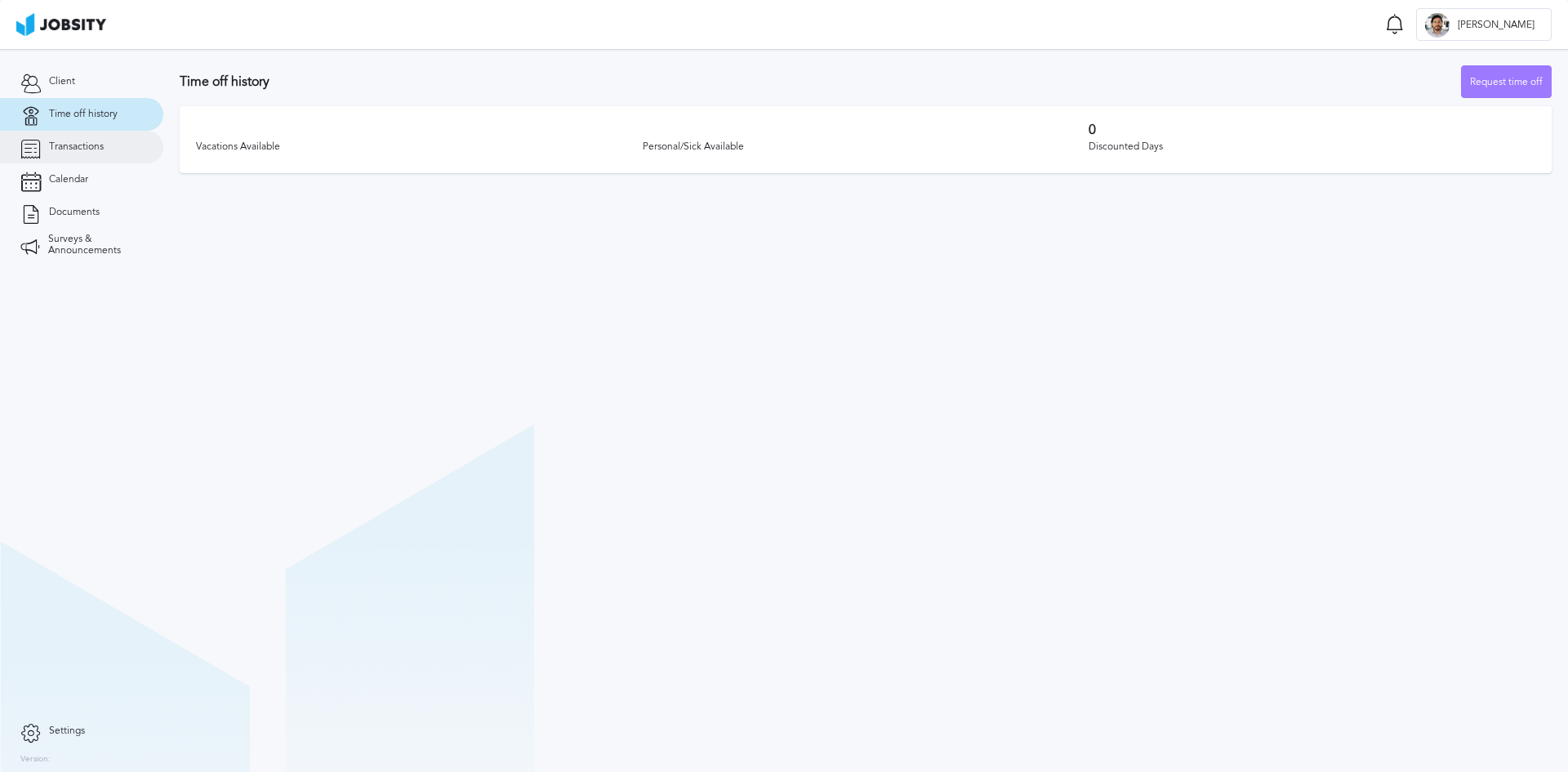
click at [96, 150] on span "Transactions" at bounding box center [76, 147] width 55 height 12
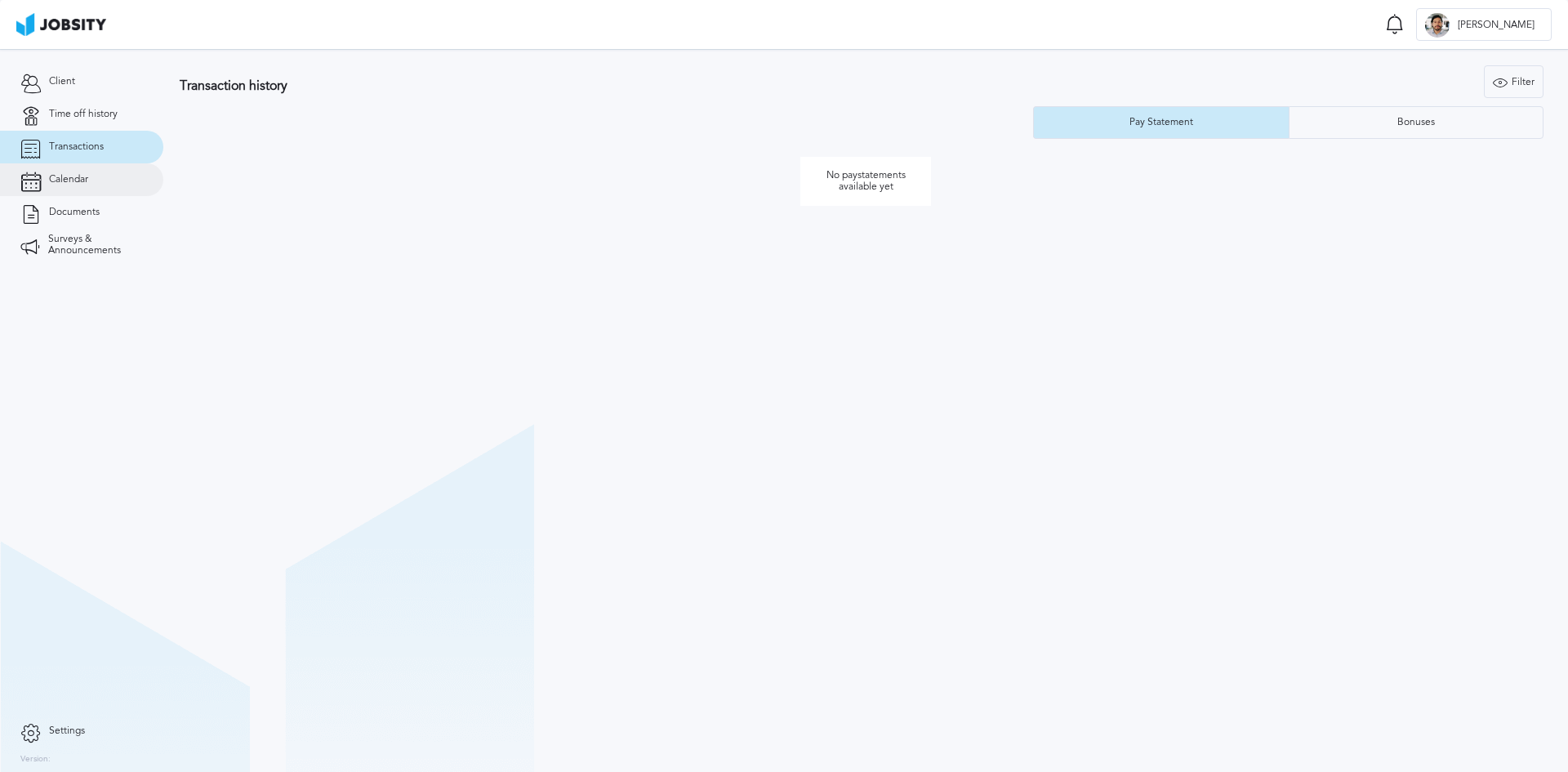
click at [90, 182] on link "Calendar" at bounding box center [81, 180] width 164 height 33
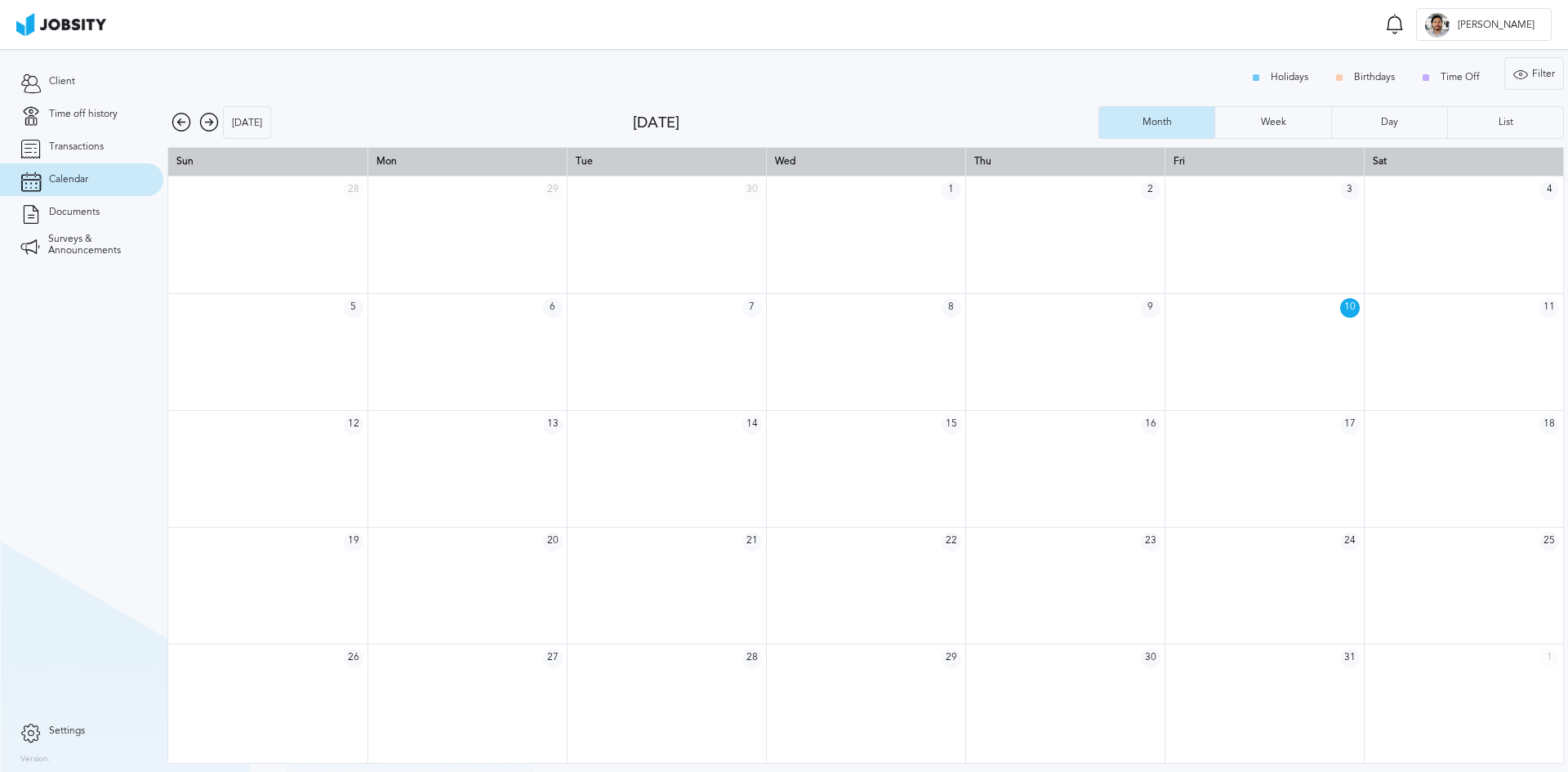
click at [750, 315] on span "7" at bounding box center [753, 308] width 20 height 20
click at [1496, 356] on td at bounding box center [1463, 351] width 199 height 117
click at [1555, 302] on span "11" at bounding box center [1549, 308] width 20 height 20
click at [1328, 313] on td "10" at bounding box center [1264, 307] width 199 height 29
click at [34, 200] on link "Documents" at bounding box center [81, 212] width 164 height 33
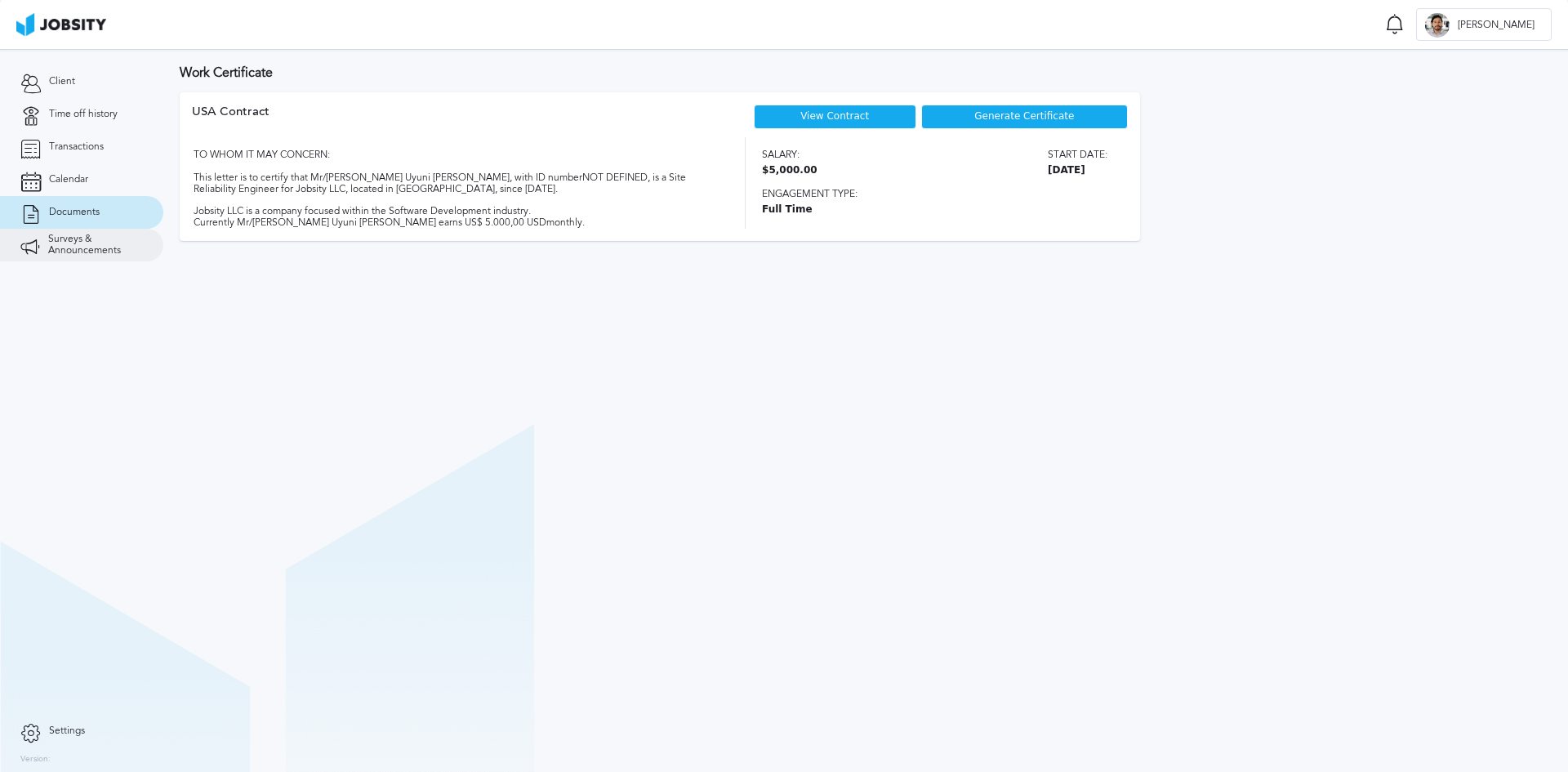
click at [78, 244] on span "Surveys & Announcements" at bounding box center [96, 245] width 95 height 23
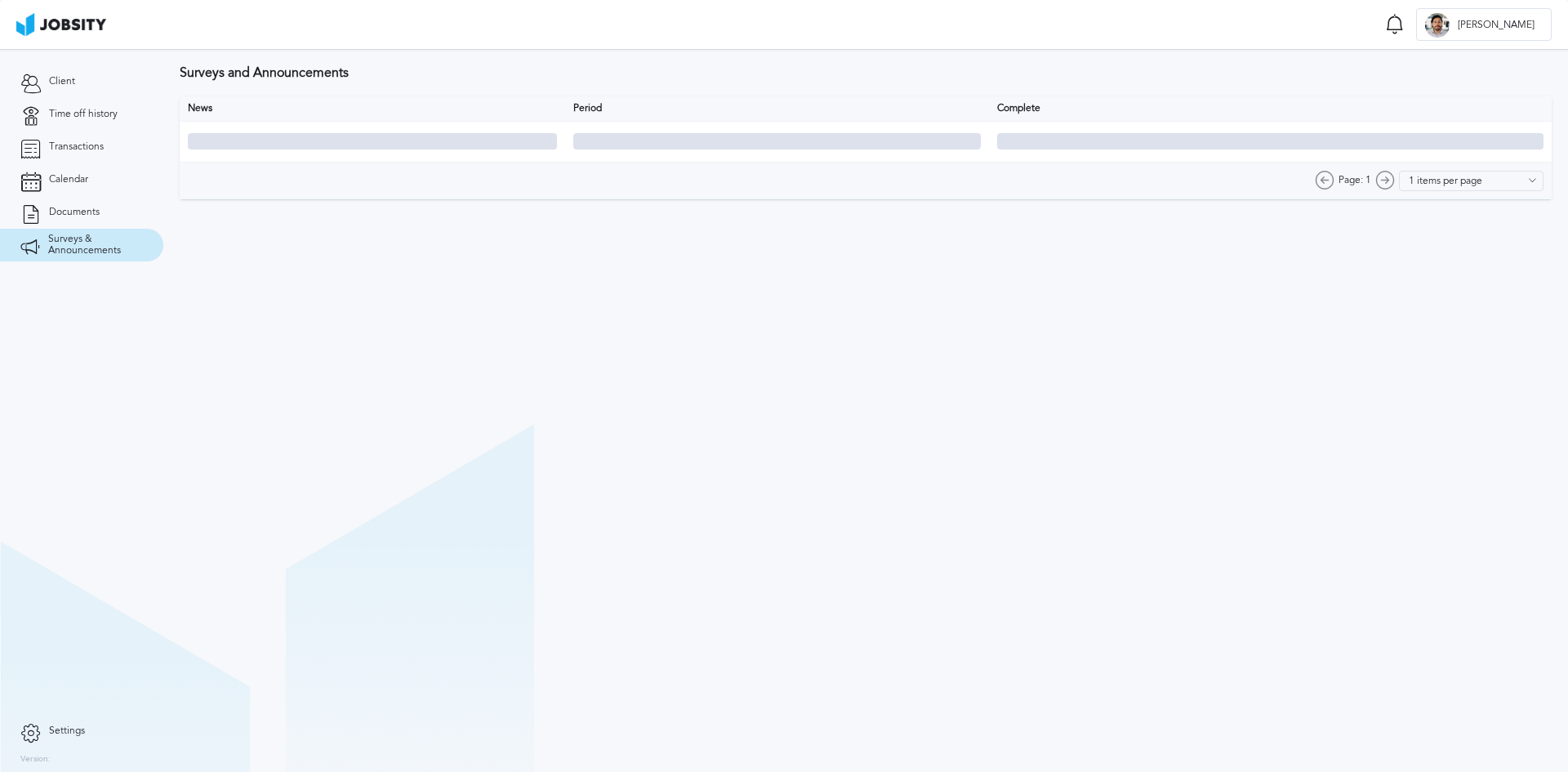
type input "10 items per page"
